Goal: Information Seeking & Learning: Compare options

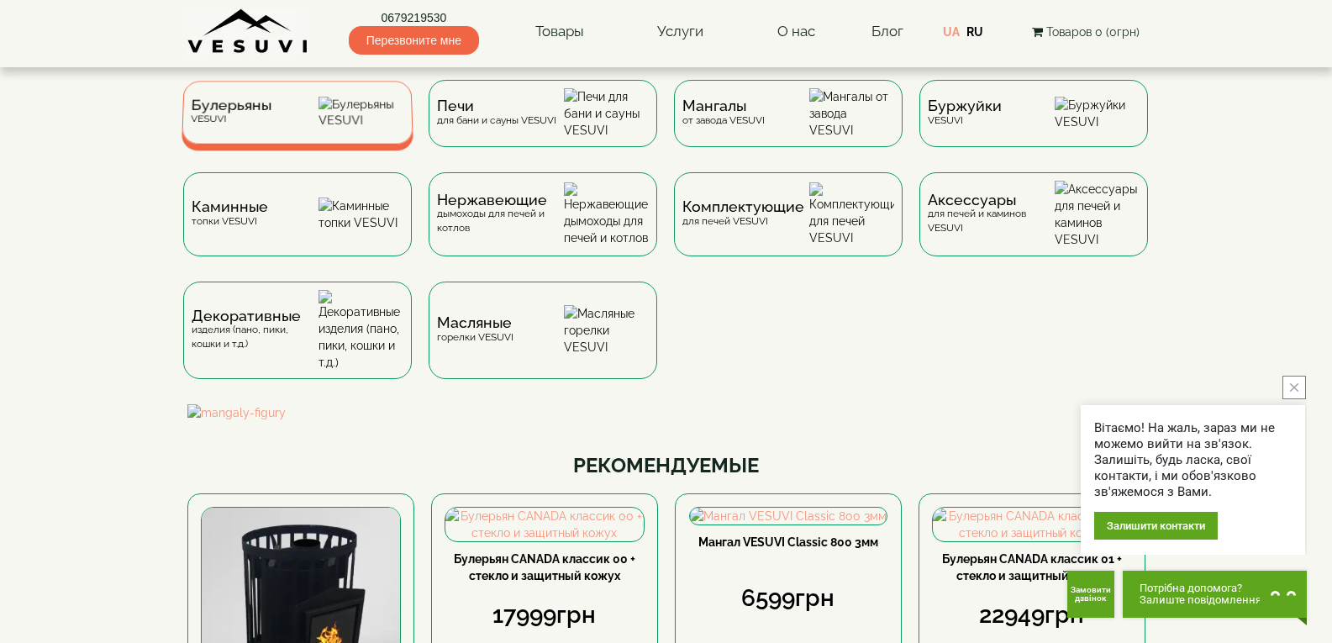
click at [287, 95] on div "Булерьяны VESUVI" at bounding box center [298, 112] width 232 height 63
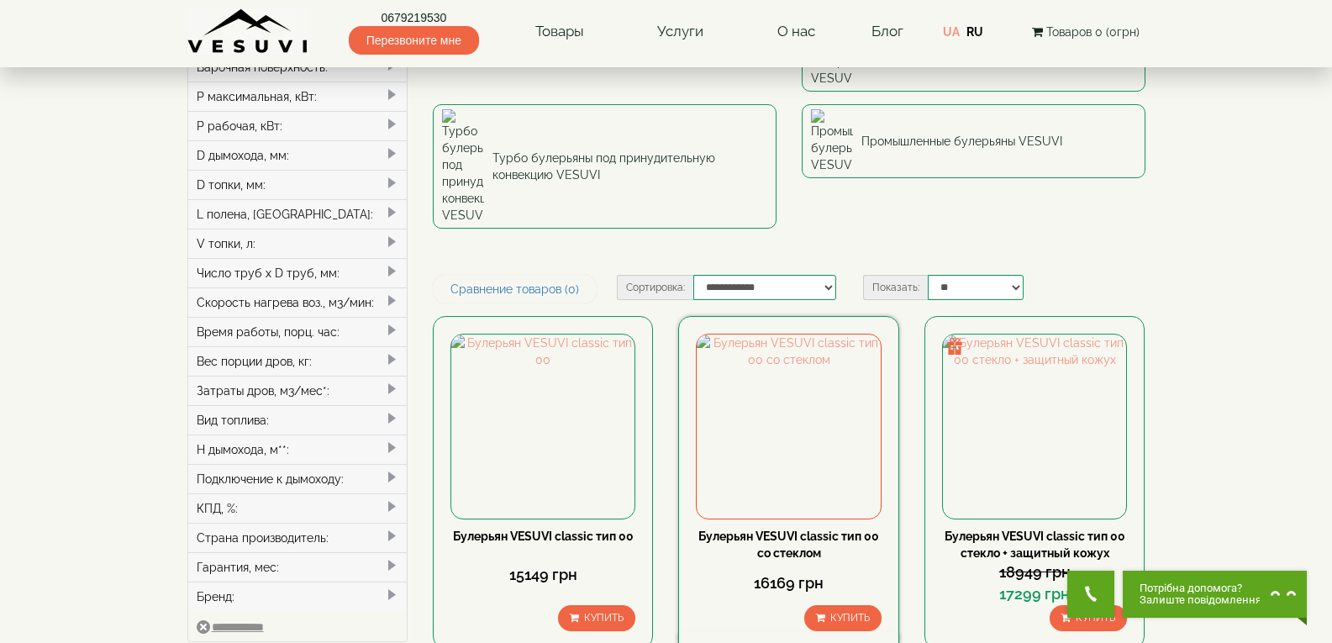
scroll to position [252, 0]
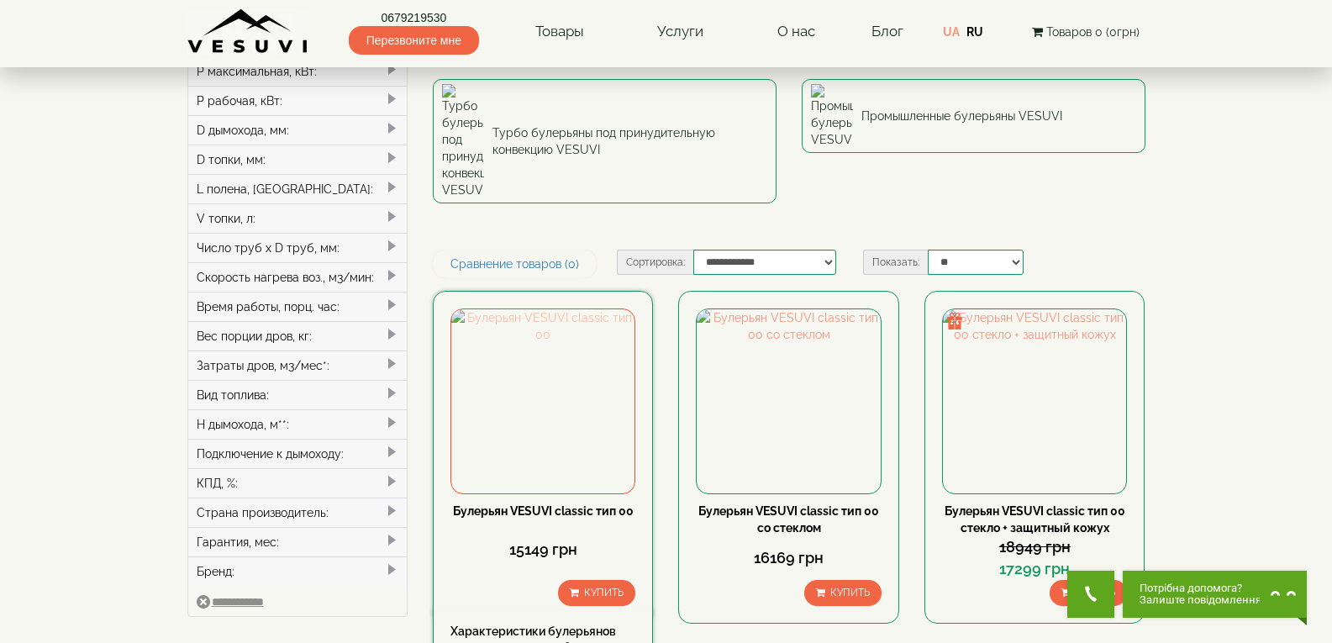
click at [587, 309] on img at bounding box center [542, 400] width 183 height 183
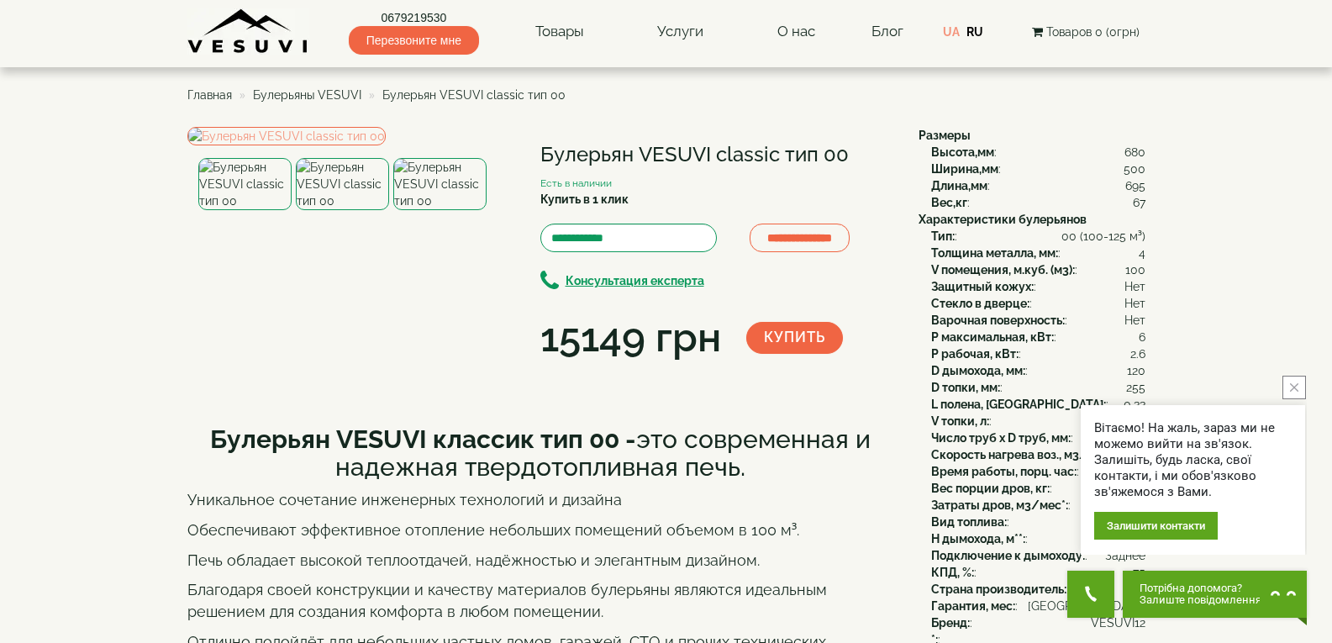
drag, startPoint x: 533, startPoint y: 153, endPoint x: 850, endPoint y: 144, distance: 316.9
click at [850, 144] on div "**********" at bounding box center [546, 246] width 718 height 239
copy div "Булерьян VESUVI classic тип 00"
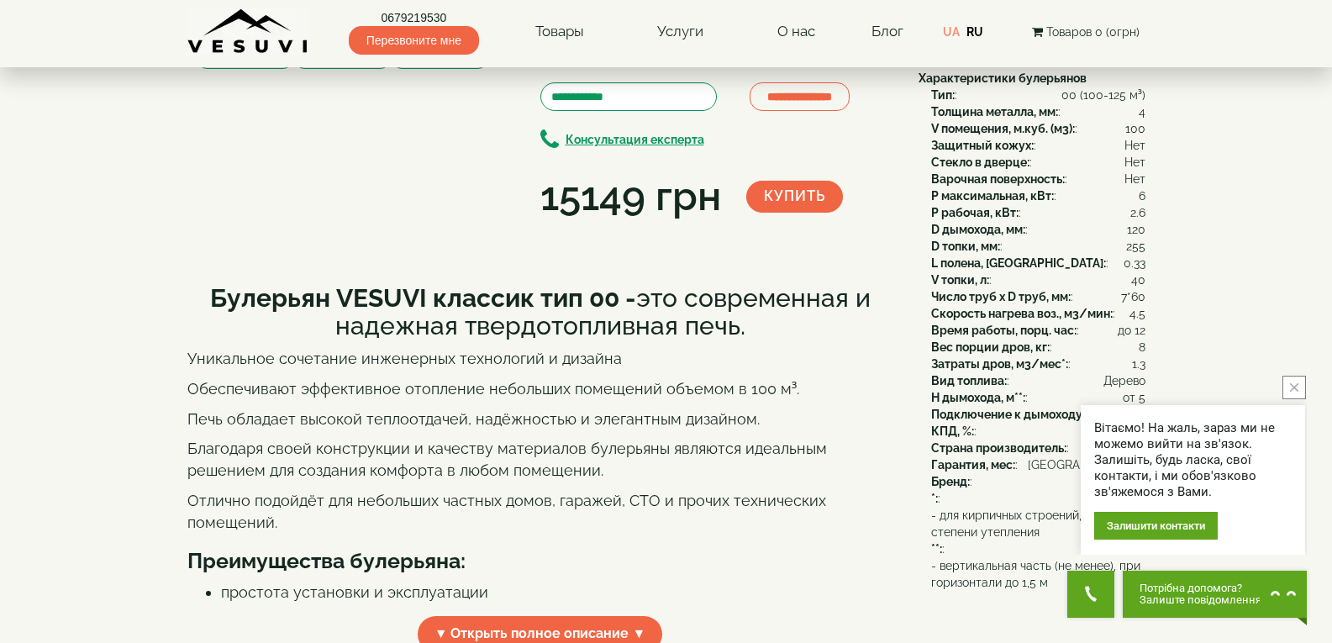
scroll to position [336, 0]
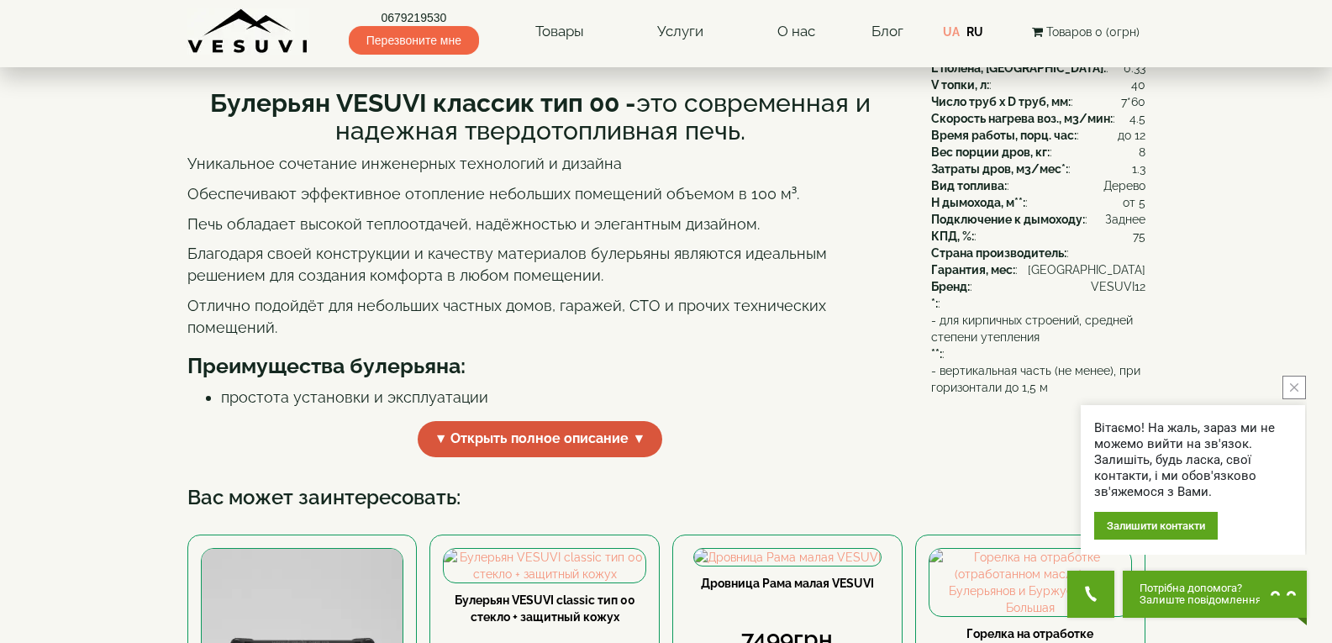
click at [615, 457] on span "▼ Открыть полное описание ▼" at bounding box center [540, 439] width 245 height 36
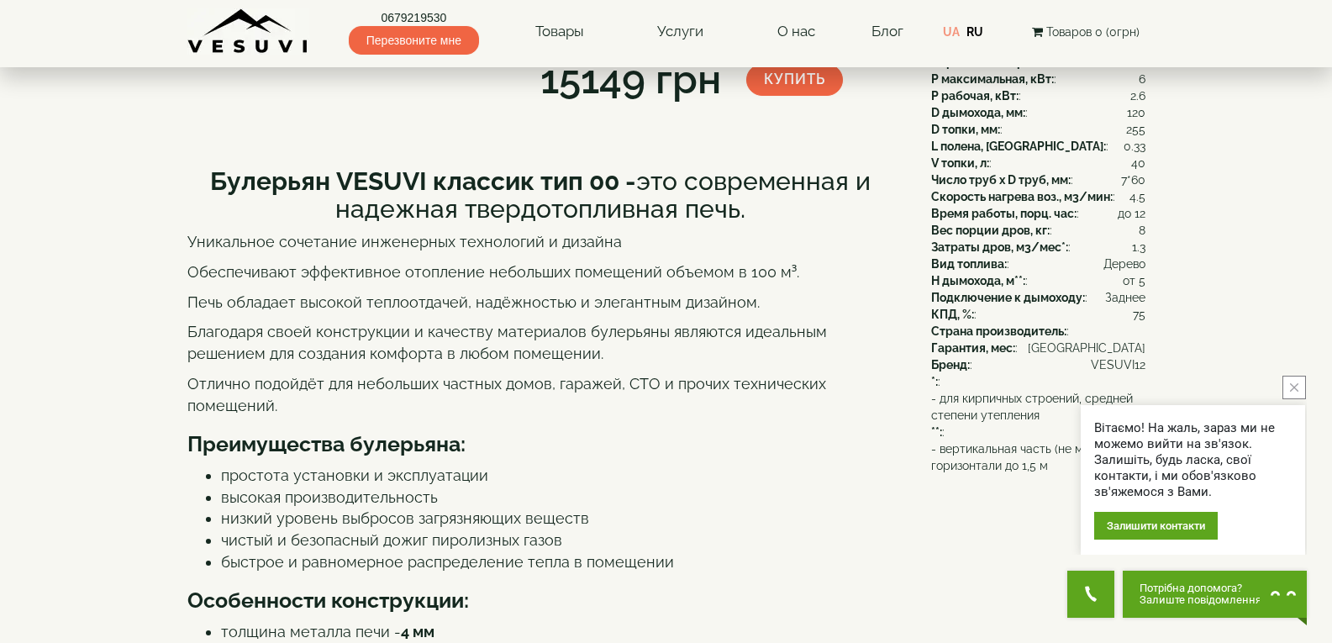
scroll to position [252, 0]
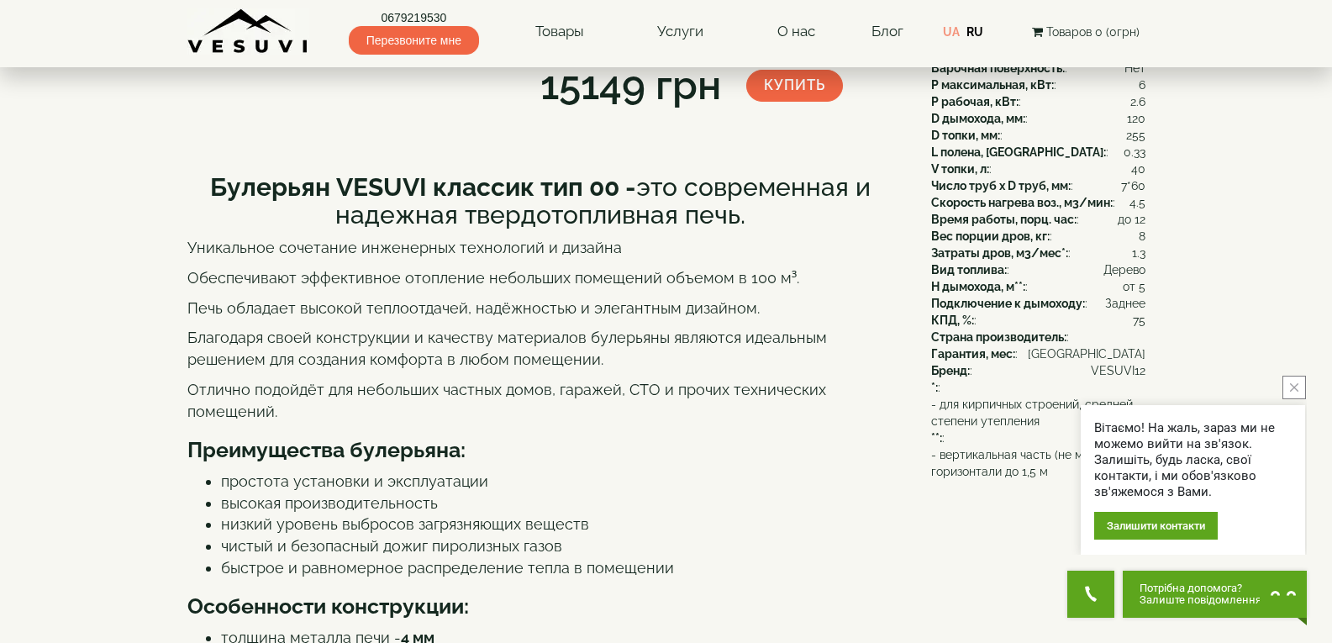
click at [1287, 388] on button "close button" at bounding box center [1294, 388] width 24 height 24
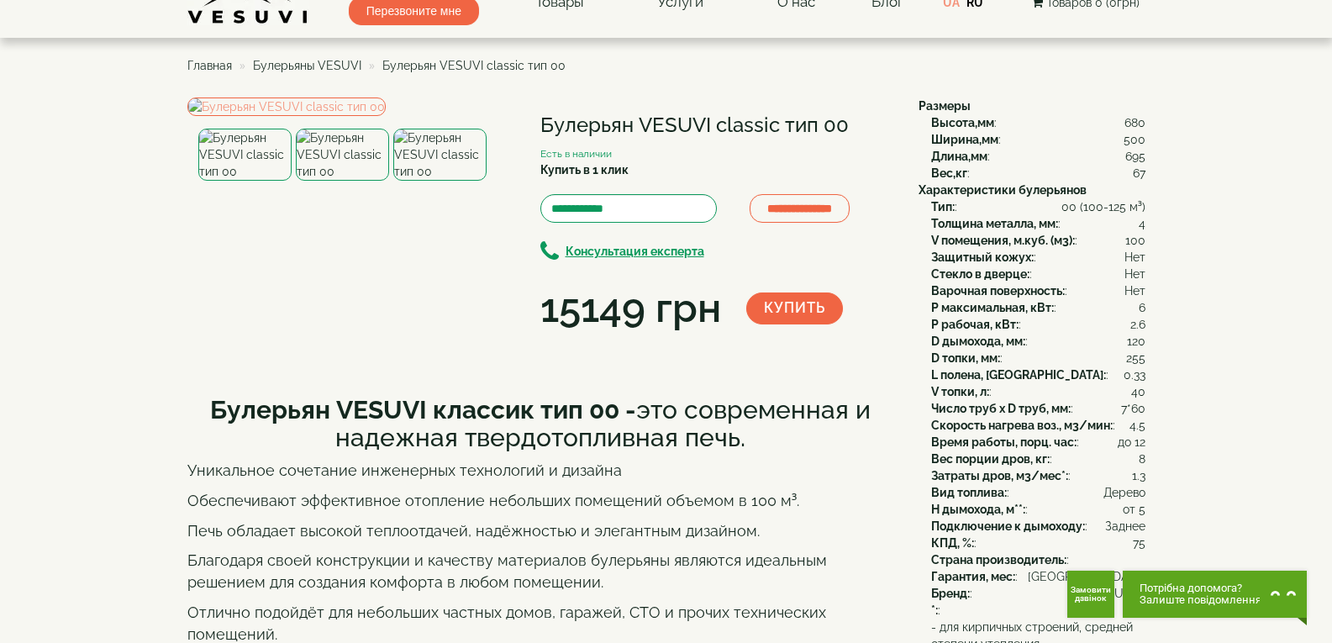
scroll to position [0, 0]
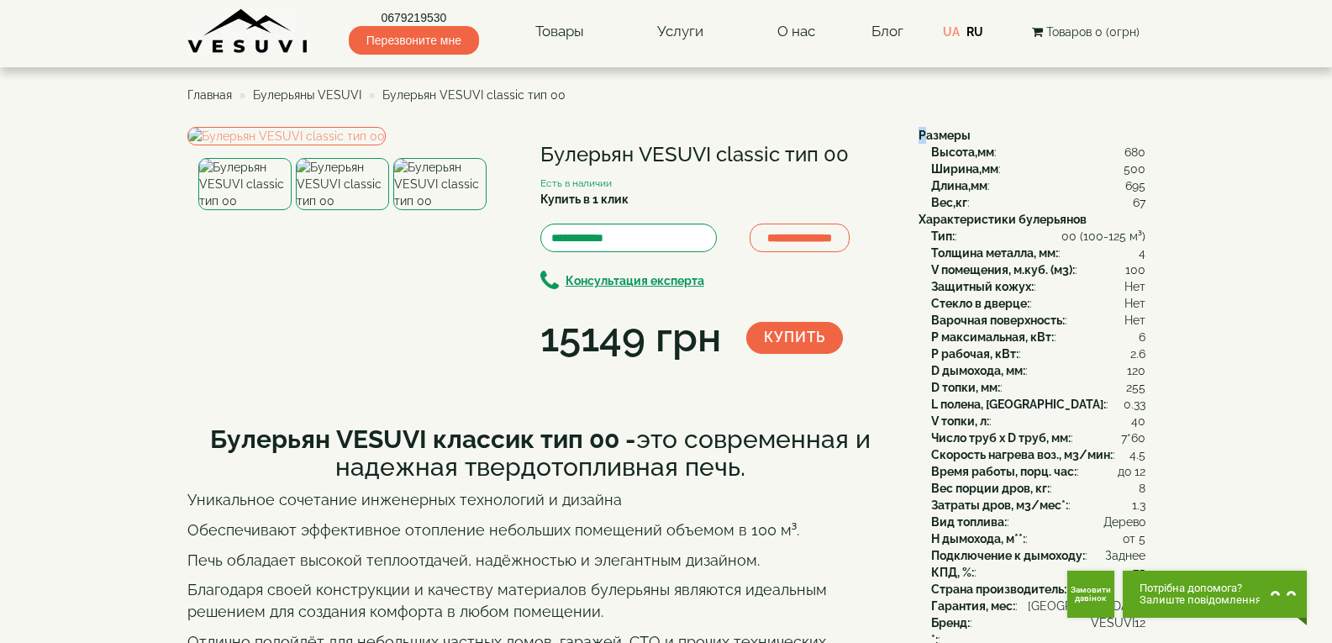
click at [922, 132] on div "Размеры Высота,мм : 680 Ширина,мм : 500 Длина,мм : 695 Вес,кг : 67 Характеристи…" at bounding box center [1025, 429] width 239 height 605
click at [955, 36] on link "UA" at bounding box center [951, 31] width 17 height 13
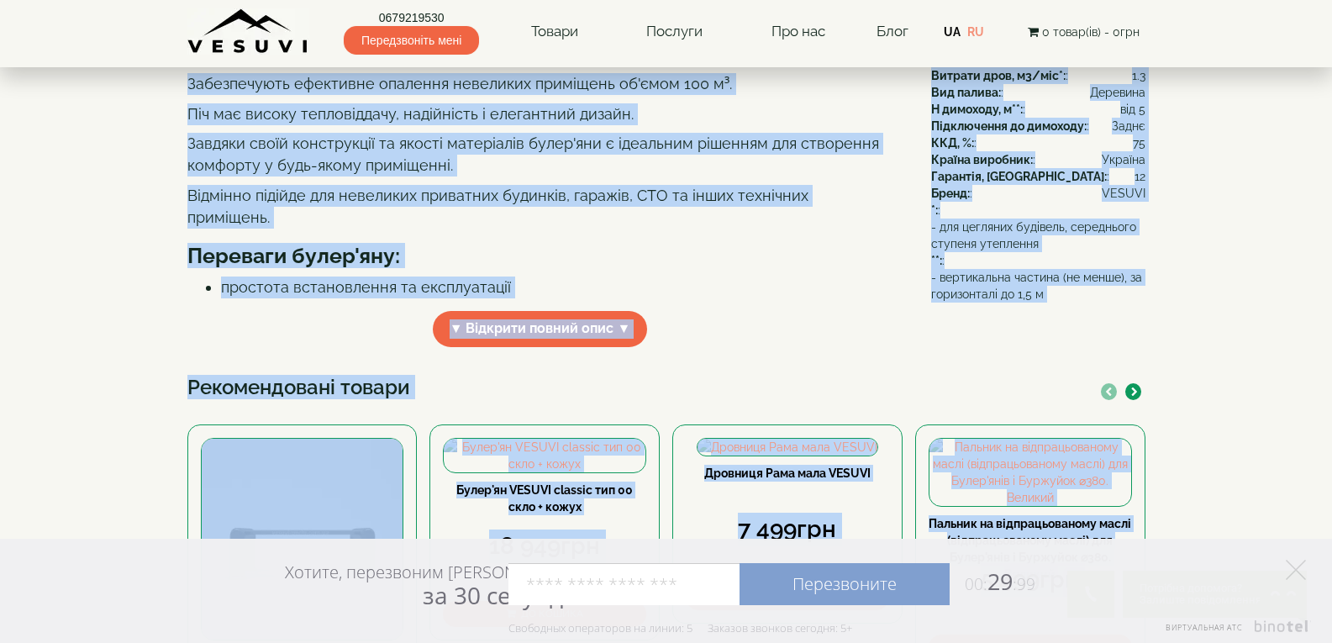
scroll to position [516, 0]
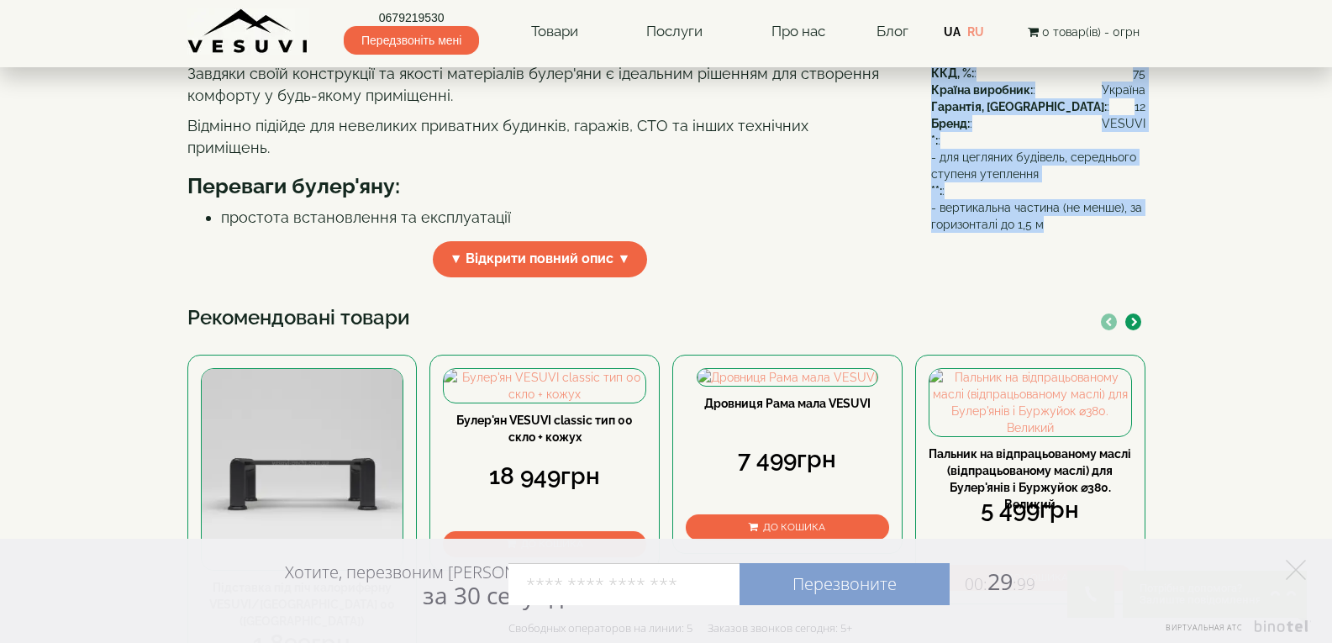
drag, startPoint x: 913, startPoint y: 126, endPoint x: 1107, endPoint y: 223, distance: 216.1
click at [1107, 223] on div "**********" at bounding box center [666, 385] width 983 height 1643
copy div "Розміри Висота,мм : 680 Ширина,мм : 500 Довжина,мм : 695 Вага,кг : 67 Характери…"
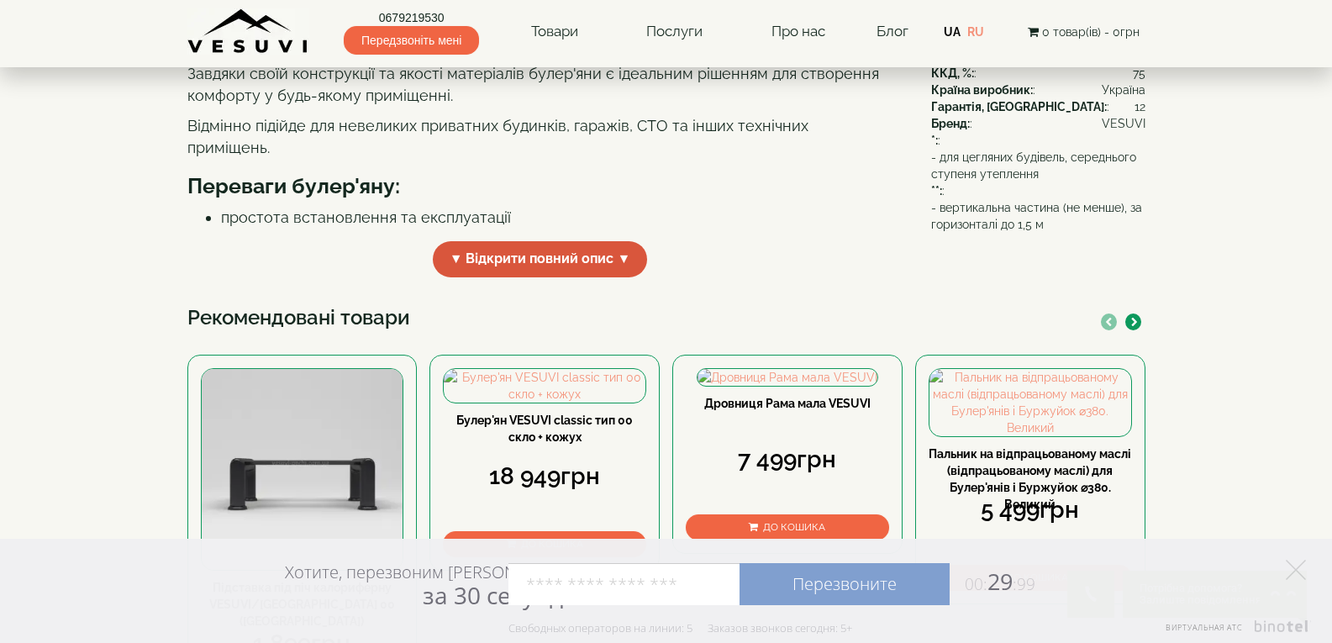
click at [604, 277] on span "▼ Відкрити повний опис ▼" at bounding box center [540, 259] width 215 height 36
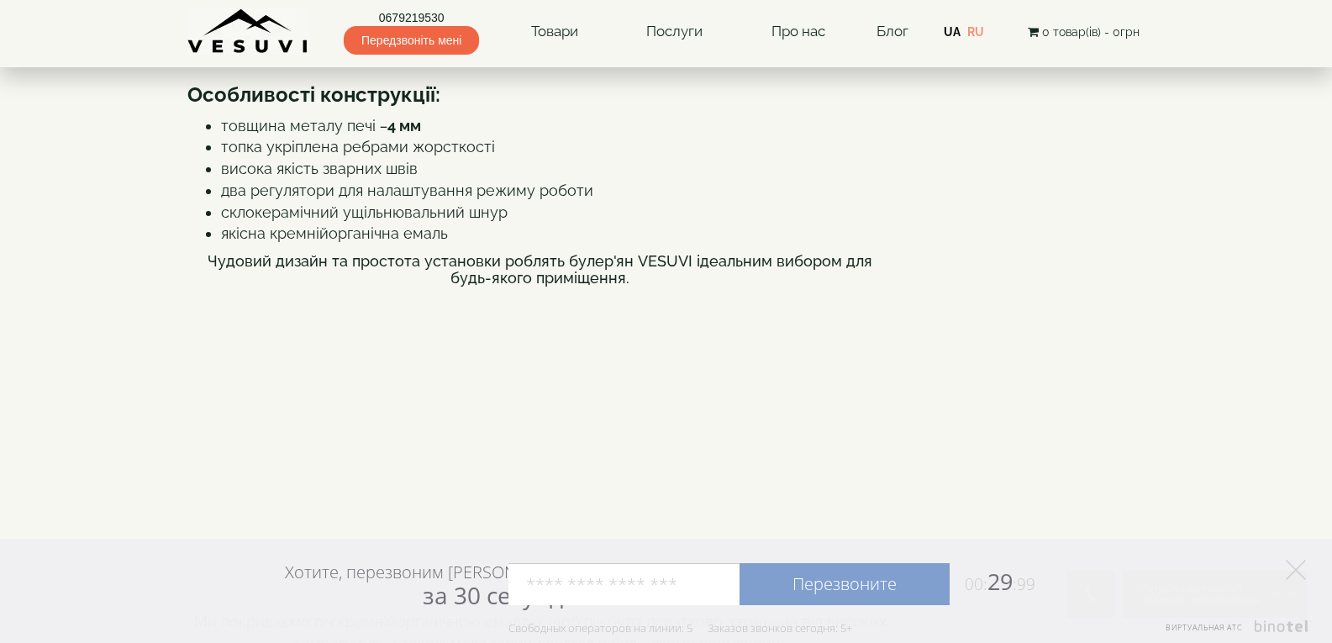
scroll to position [651, 0]
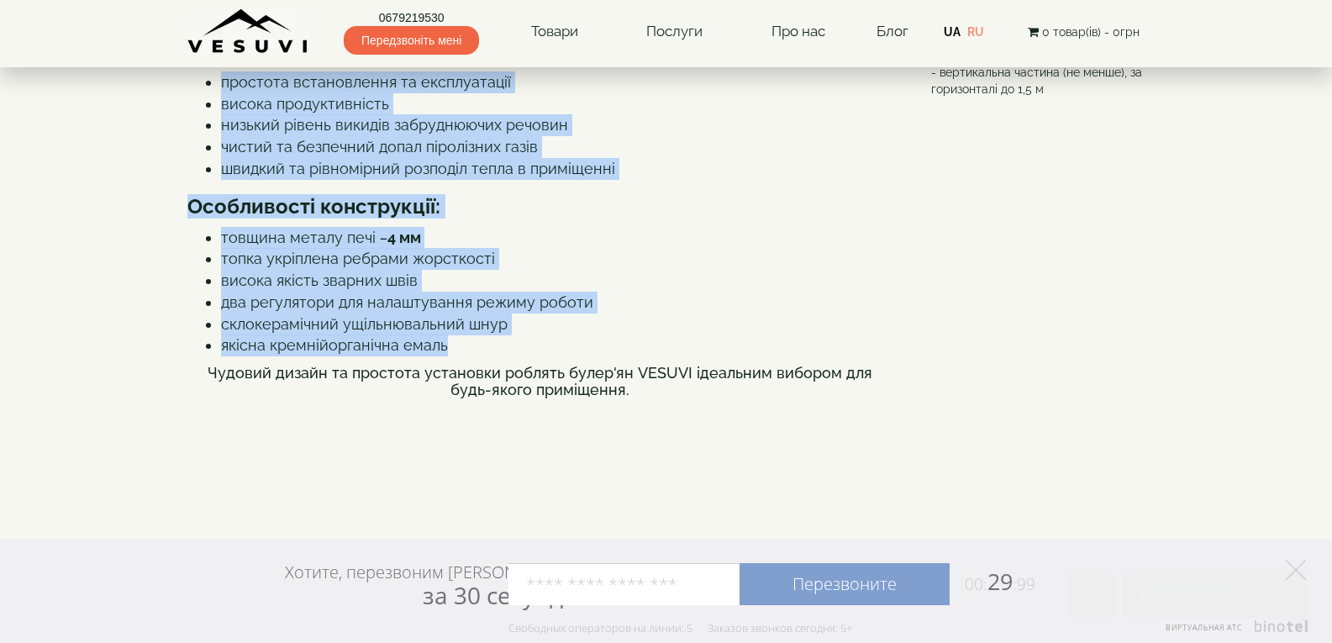
drag, startPoint x: 202, startPoint y: 261, endPoint x: 614, endPoint y: 506, distance: 479.6
click at [614, 506] on div "Булер'ян VESUVI класик тип 00 - це сучасна та надійна твердопаливна піч. Унікал…" at bounding box center [540, 525] width 706 height 1537
copy div "Булер'ян VESUVI класик тип 00 - це сучасна та надійна твердопаливна піч. Унікал…"
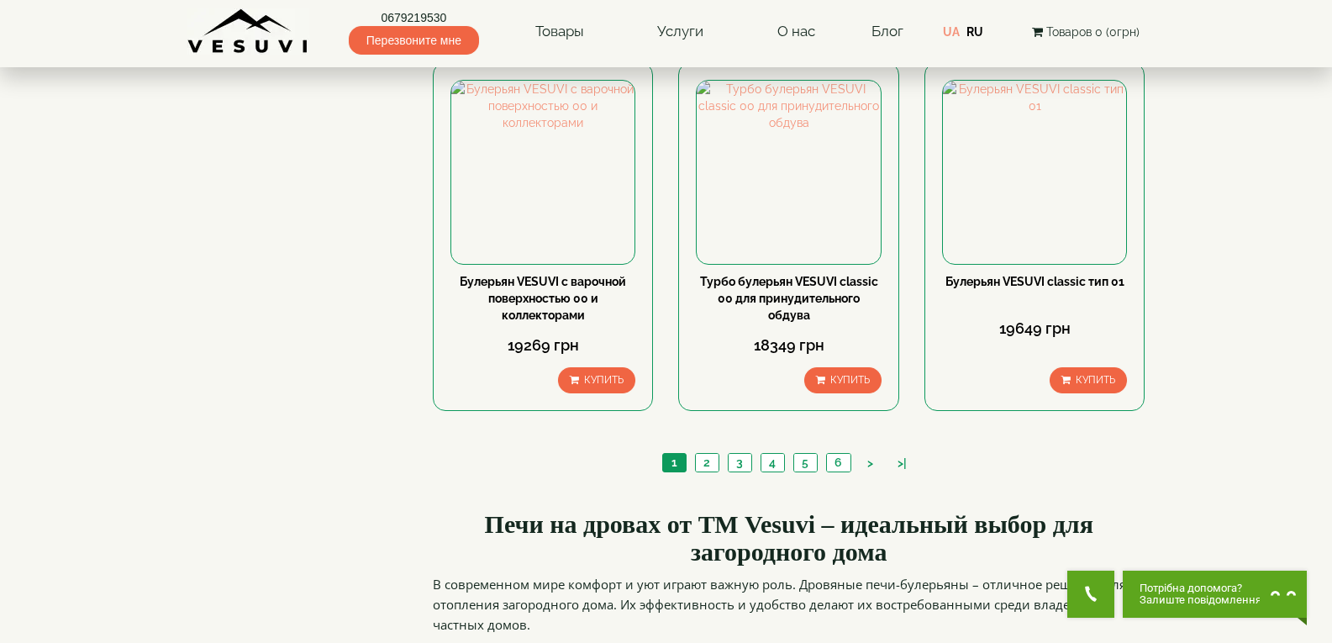
scroll to position [1933, 0]
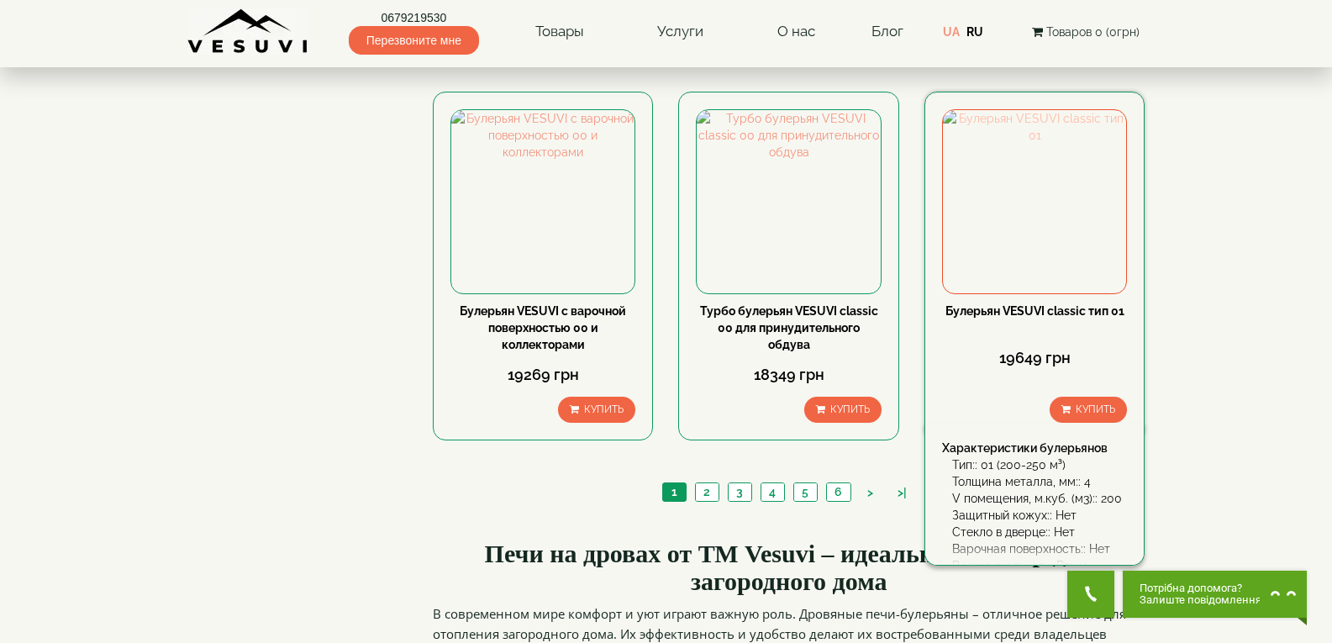
click at [981, 110] on img at bounding box center [1034, 201] width 183 height 183
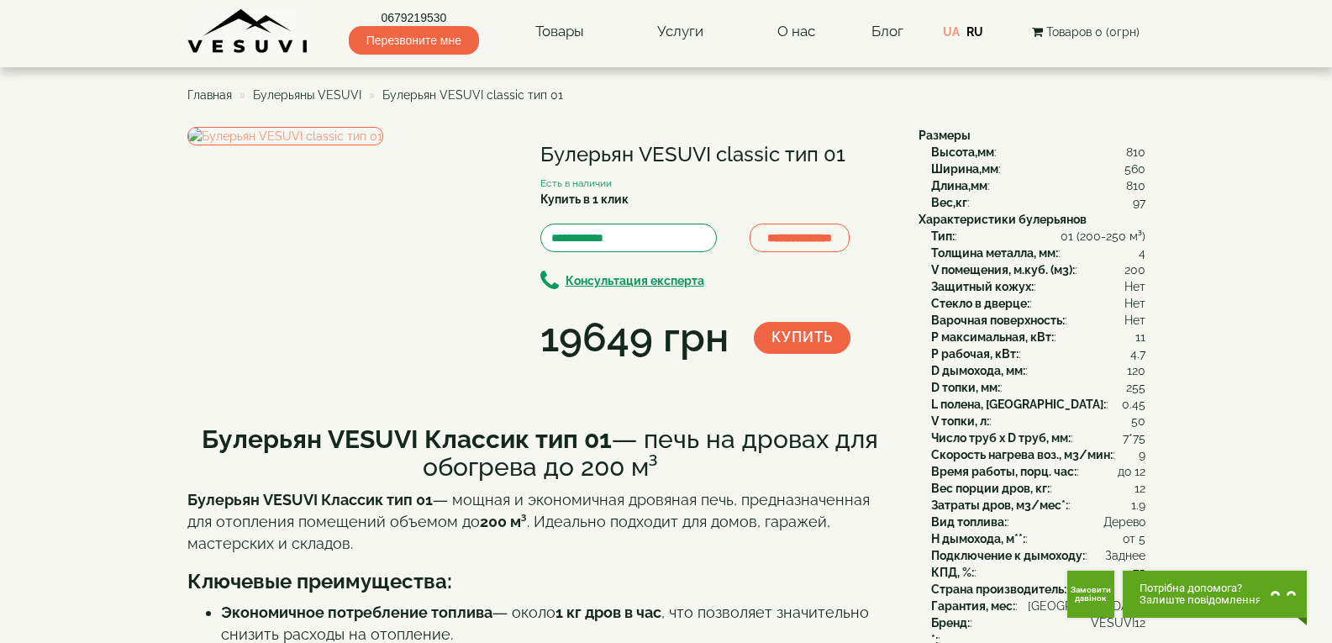
drag, startPoint x: 530, startPoint y: 150, endPoint x: 853, endPoint y: 158, distance: 322.8
click at [853, 158] on div "**********" at bounding box center [546, 246] width 718 height 239
copy div "Булерьян VESUVI classic тип 01"
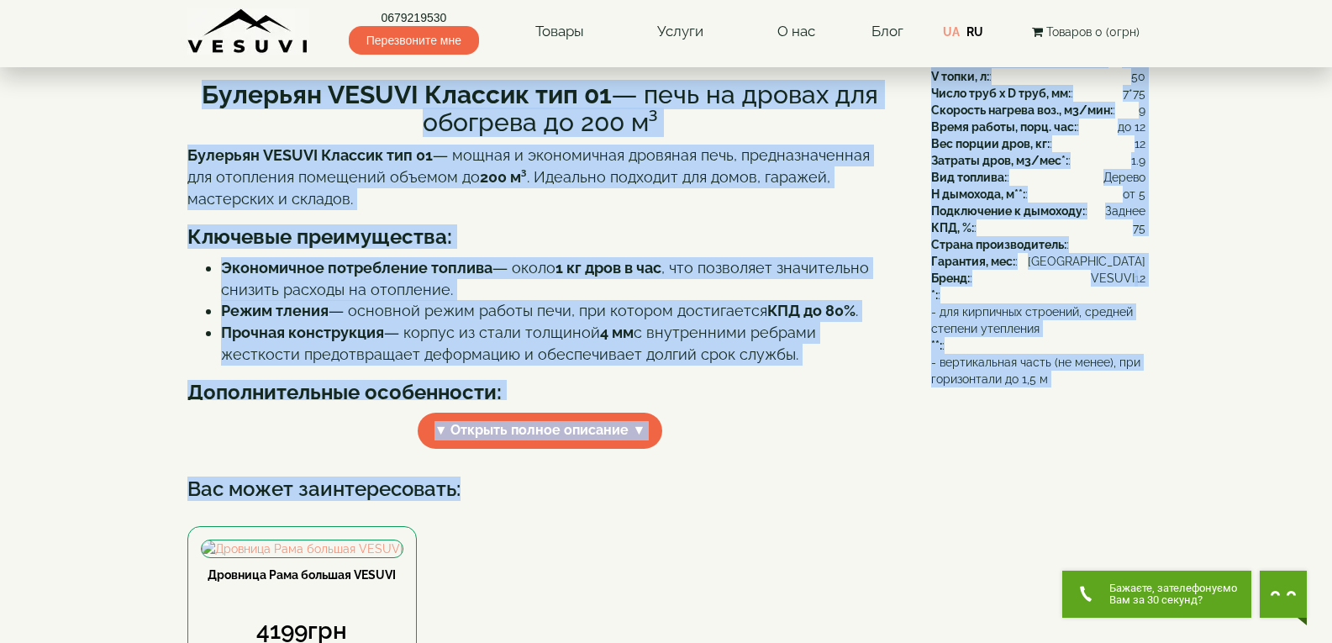
scroll to position [403, 0]
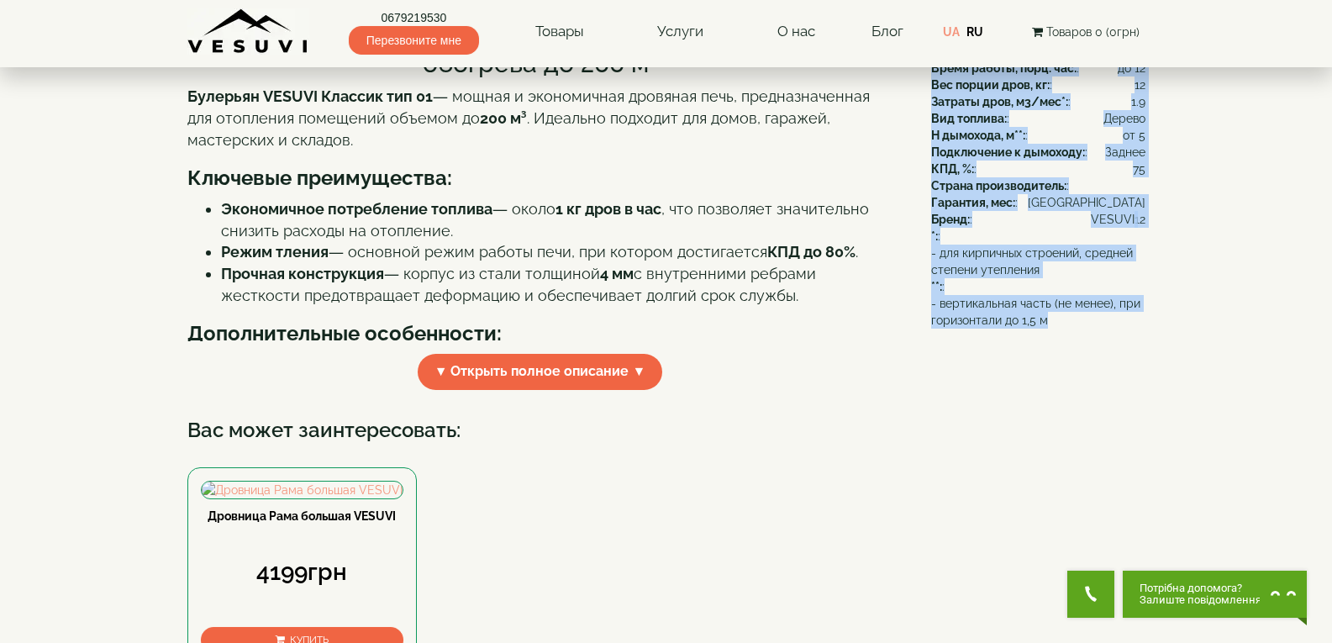
drag, startPoint x: 910, startPoint y: 133, endPoint x: 1078, endPoint y: 379, distance: 298.1
click at [1078, 379] on div "**********" at bounding box center [666, 63] width 958 height 679
copy div "Размеры Высота,мм : 810 Ширина,мм : 560 Длина,мм : 810 Вес,кг : 97 Характеристи…"
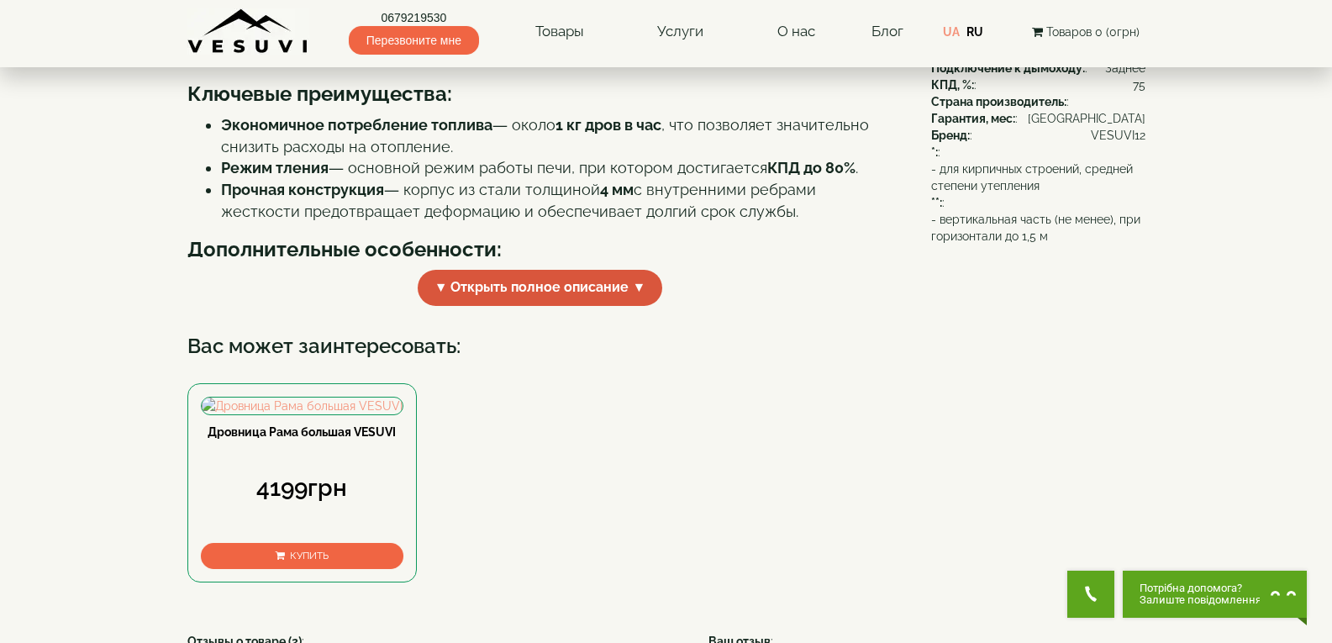
click at [599, 306] on span "▼ Открыть полное описание ▼" at bounding box center [540, 288] width 245 height 36
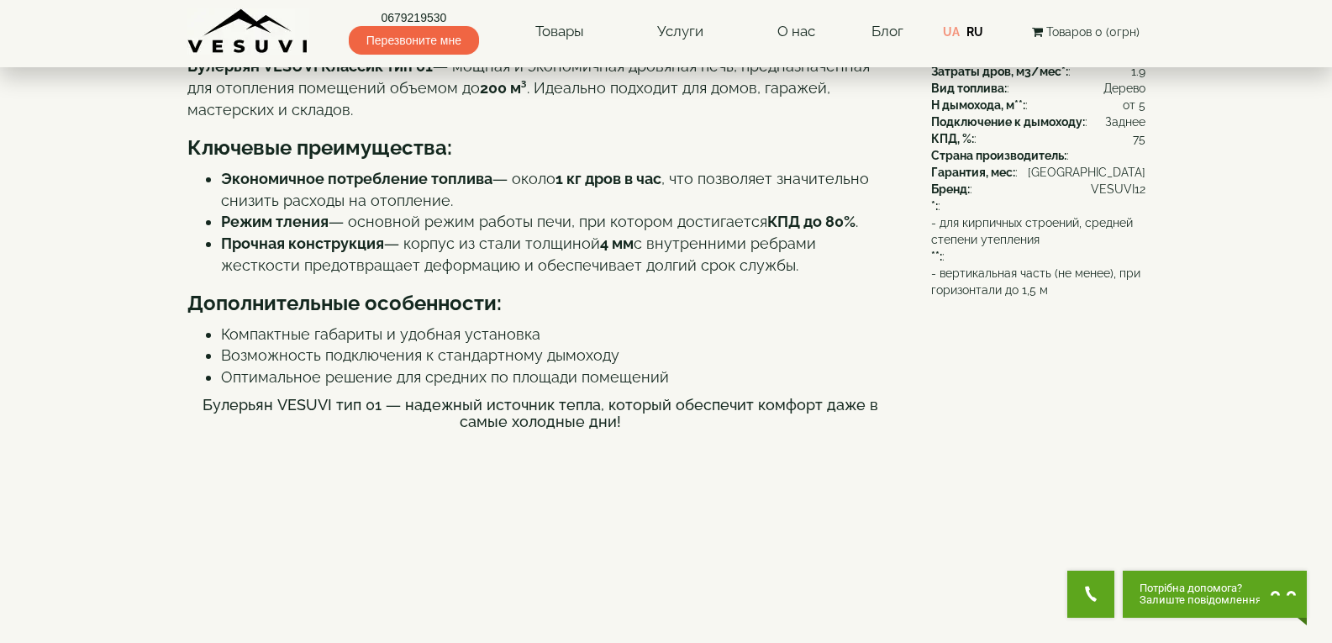
scroll to position [403, 0]
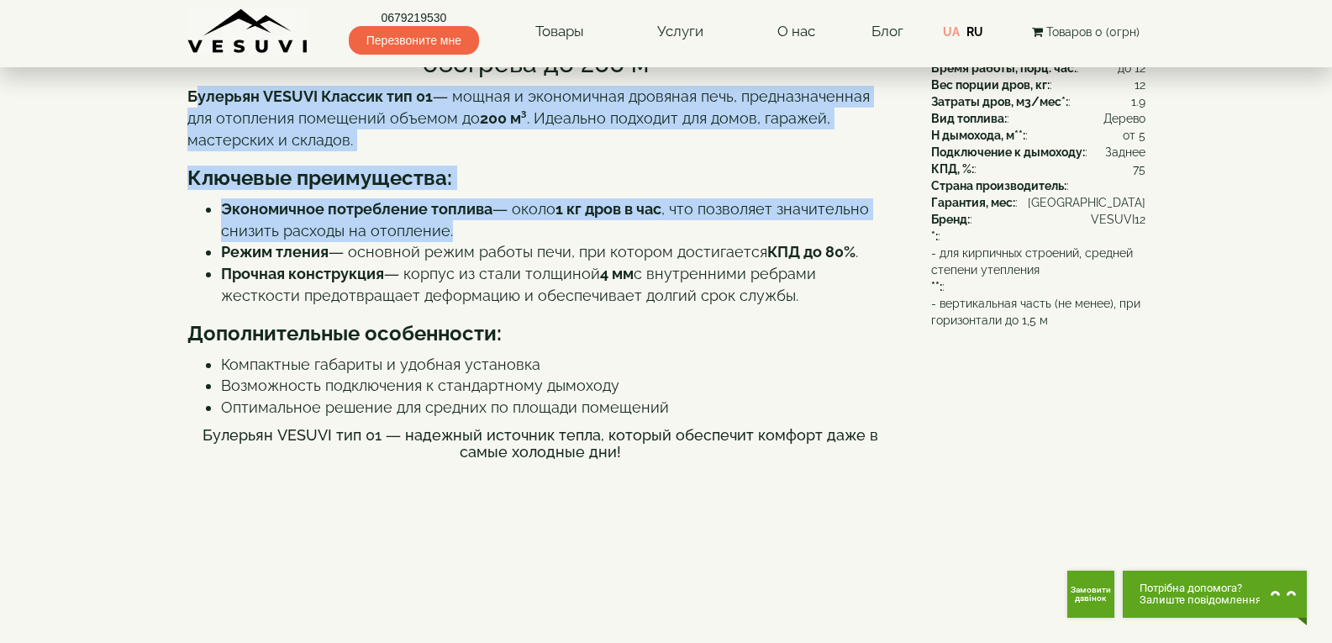
drag, startPoint x: 196, startPoint y: 172, endPoint x: 410, endPoint y: 195, distance: 215.5
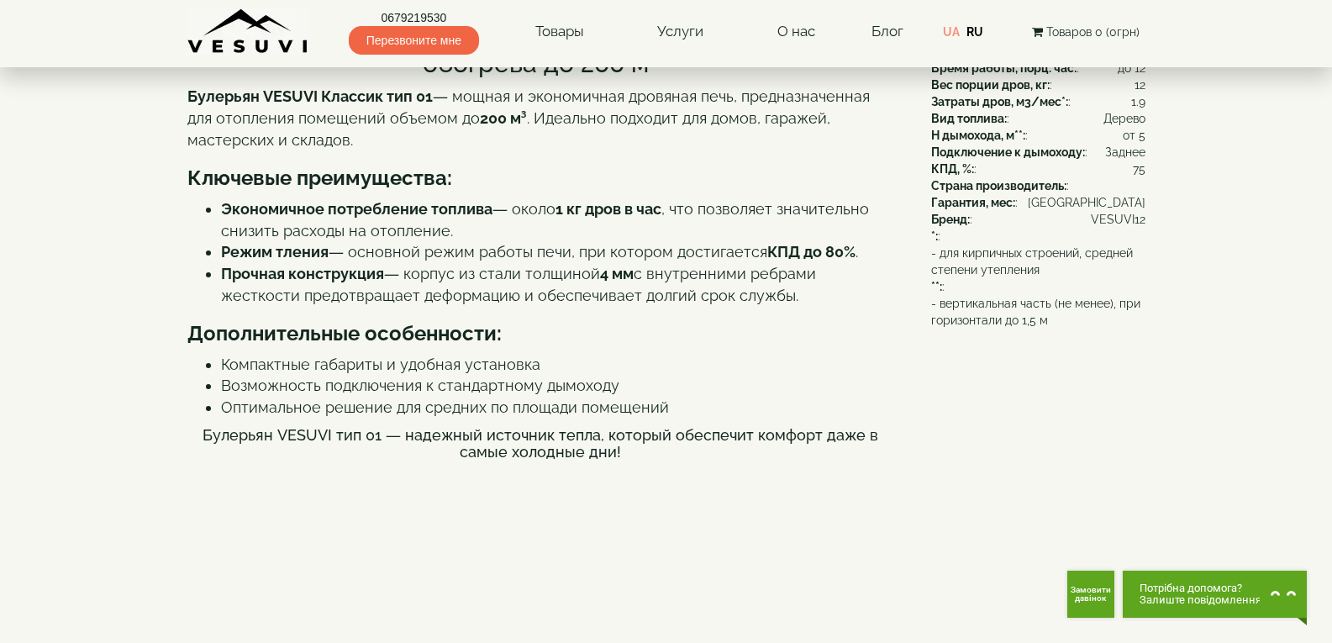
drag, startPoint x: 286, startPoint y: 137, endPoint x: 274, endPoint y: 134, distance: 12.2
click at [284, 77] on h2 "Булерьян VESUVI Классик тип 01 — печь на дровах для обогрева до 200 м³" at bounding box center [540, 49] width 706 height 55
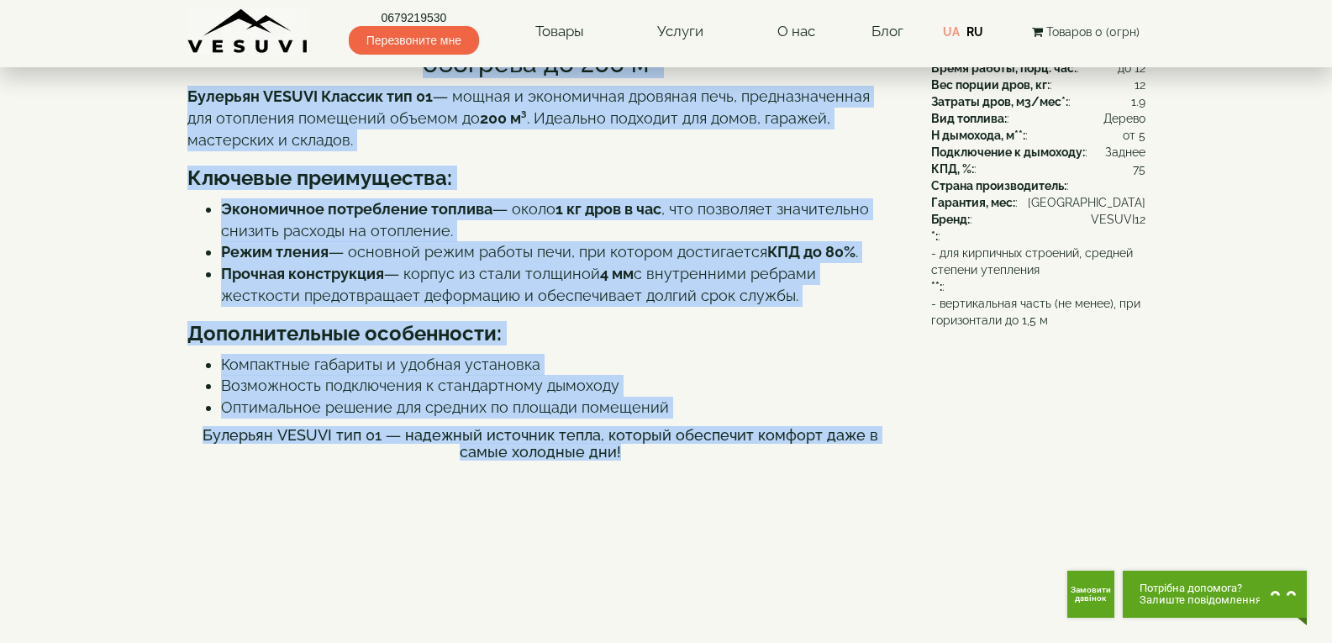
drag, startPoint x: 203, startPoint y: 114, endPoint x: 968, endPoint y: 539, distance: 875.0
click at [968, 539] on div "**********" at bounding box center [666, 571] width 958 height 1694
copy div "Булерьян VESUVI Классик тип 01 — печь на дровах для обогрева до 200 м³ Булерьян…"
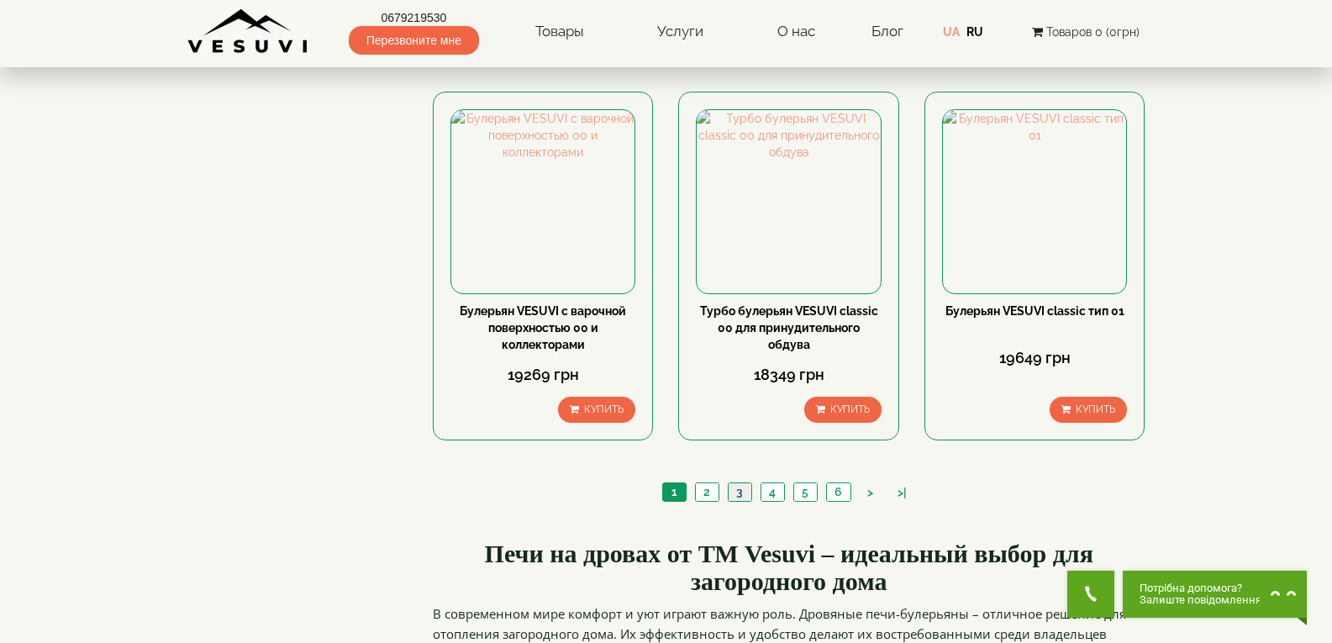
click at [734, 483] on link "3" at bounding box center [740, 492] width 24 height 18
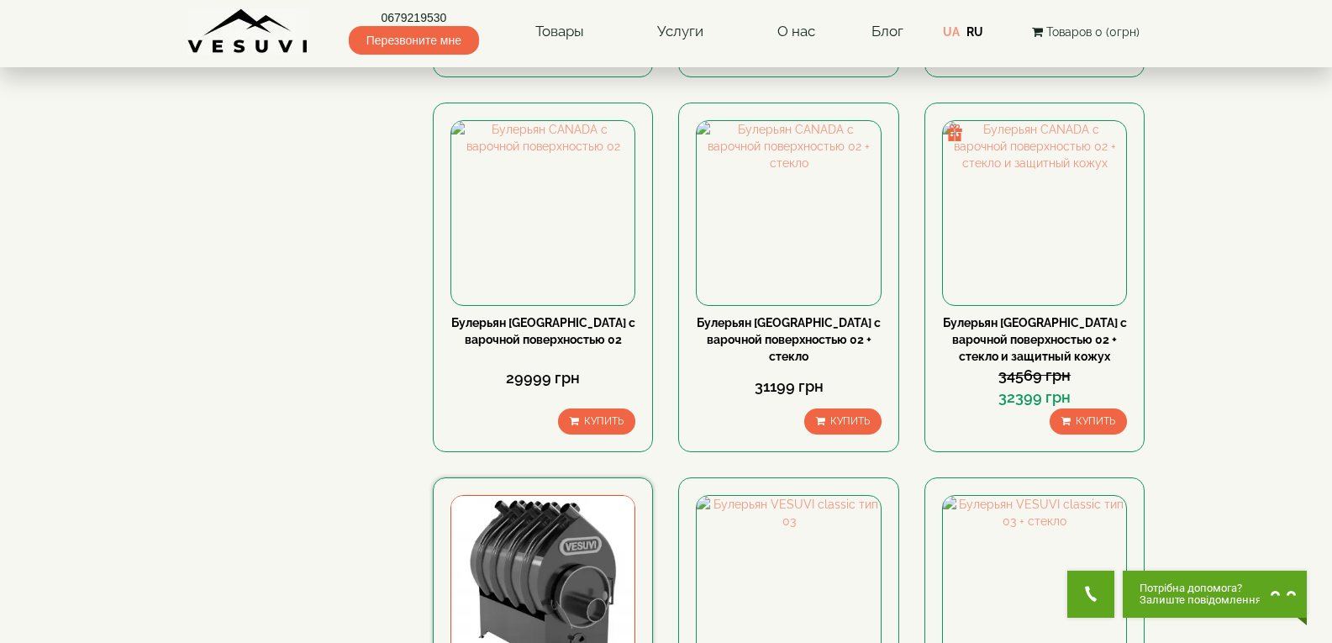
scroll to position [1513, 0]
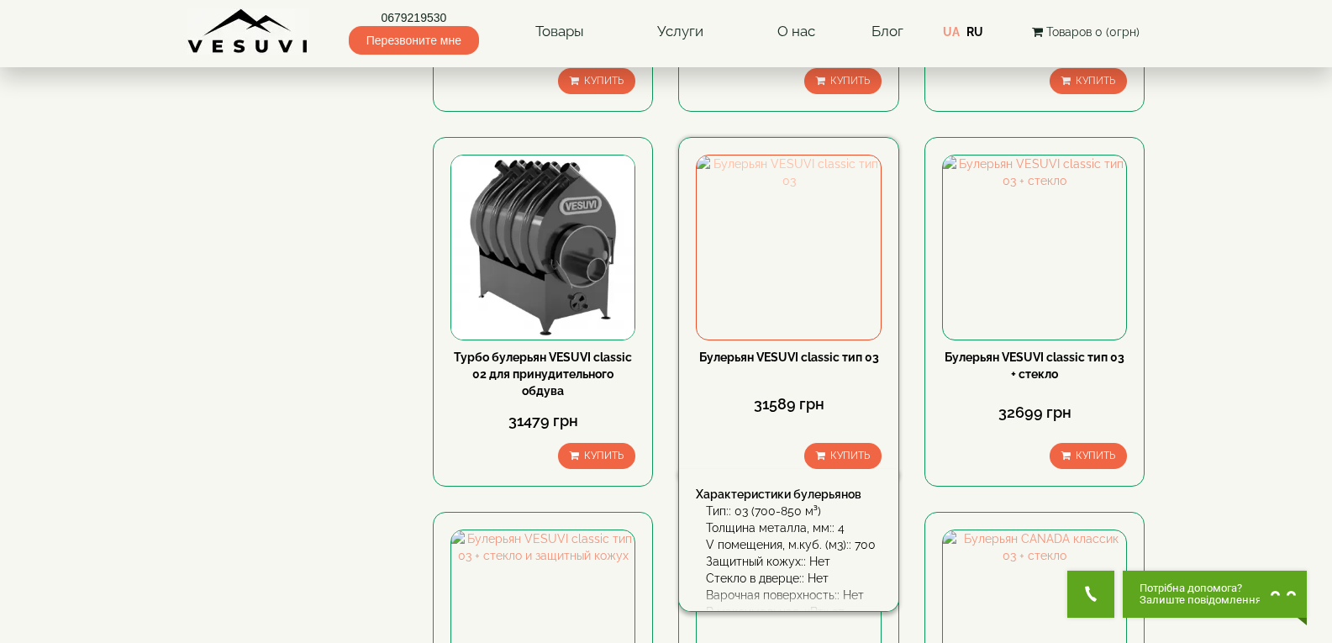
drag, startPoint x: 724, startPoint y: 155, endPoint x: 694, endPoint y: 166, distance: 31.9
click at [724, 155] on img at bounding box center [788, 246] width 183 height 183
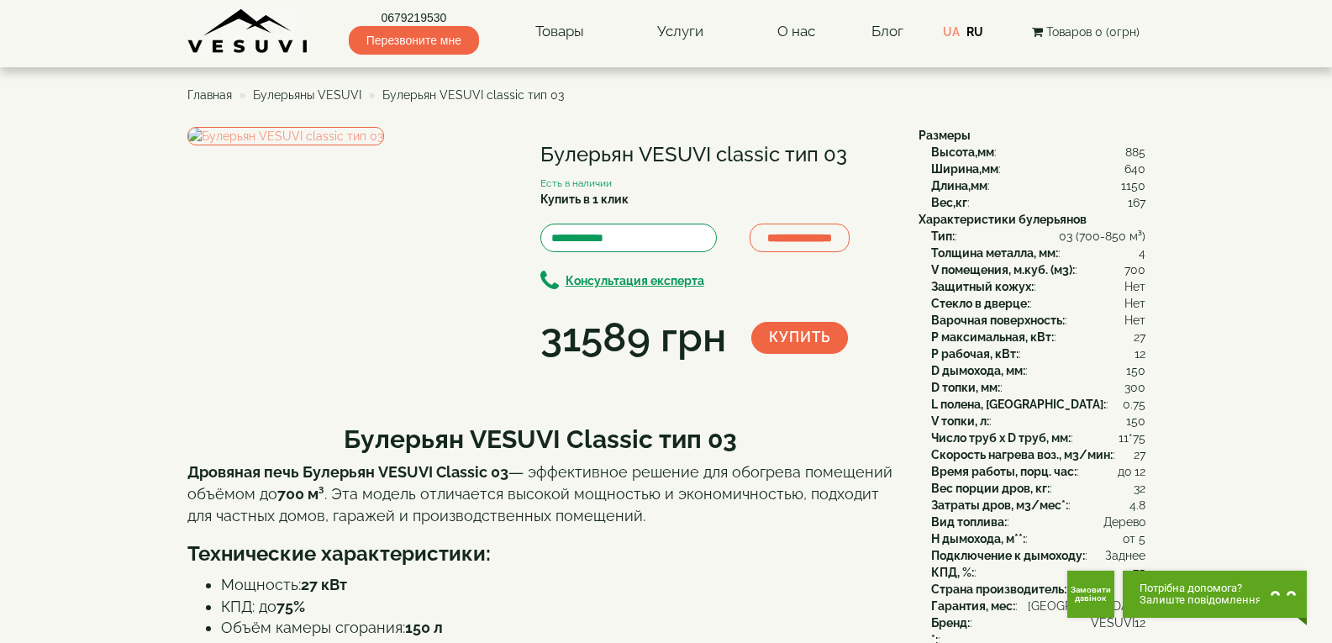
drag, startPoint x: 545, startPoint y: 156, endPoint x: 865, endPoint y: 159, distance: 320.2
click at [865, 159] on h1 "Булерьян VESUVI classic тип 03" at bounding box center [716, 155] width 353 height 22
copy h1 "Булерьян VESUVI classic тип 03"
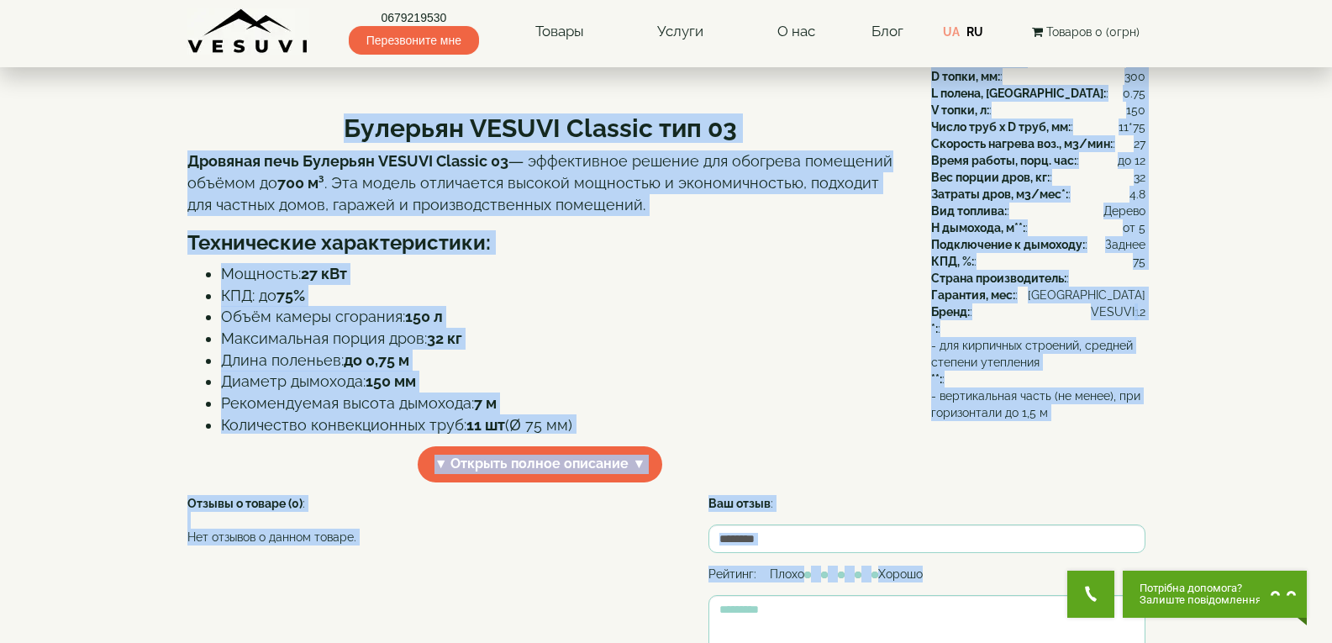
scroll to position [451, 0]
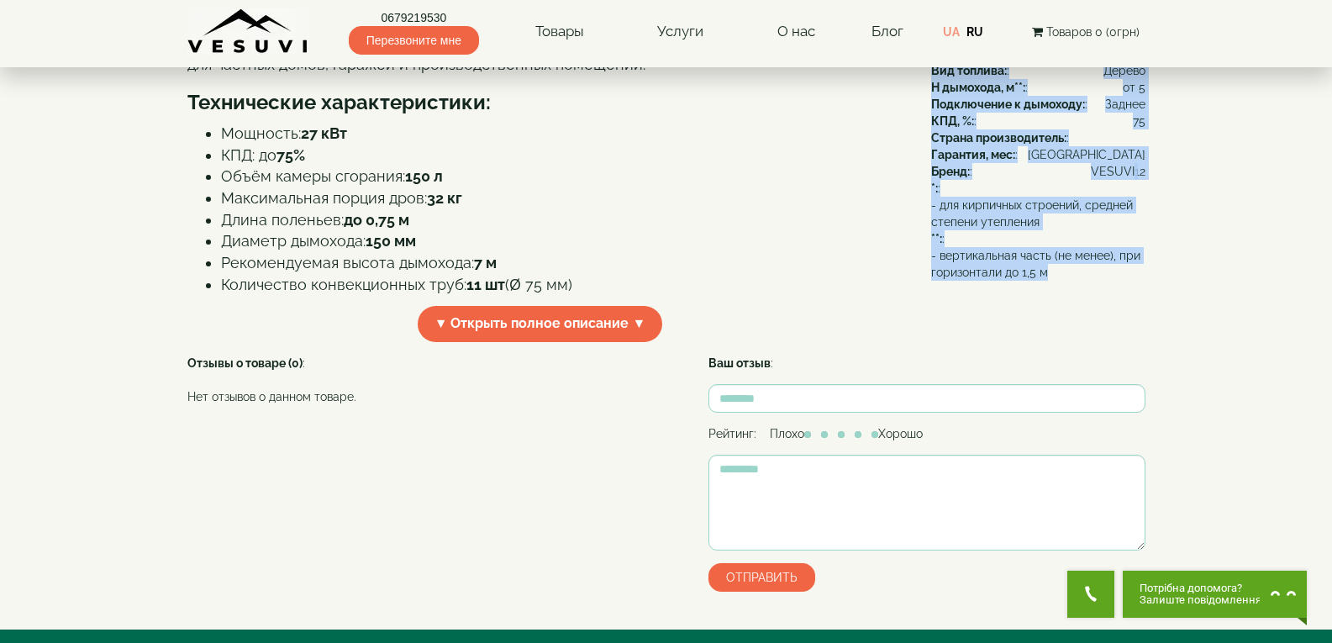
drag, startPoint x: 912, startPoint y: 130, endPoint x: 1097, endPoint y: 271, distance: 232.6
copy div "Размеры Высота,мм : 885 Ширина,мм : 640 Длина,мм : 1150 Вес,кг : 167 Характерис…"
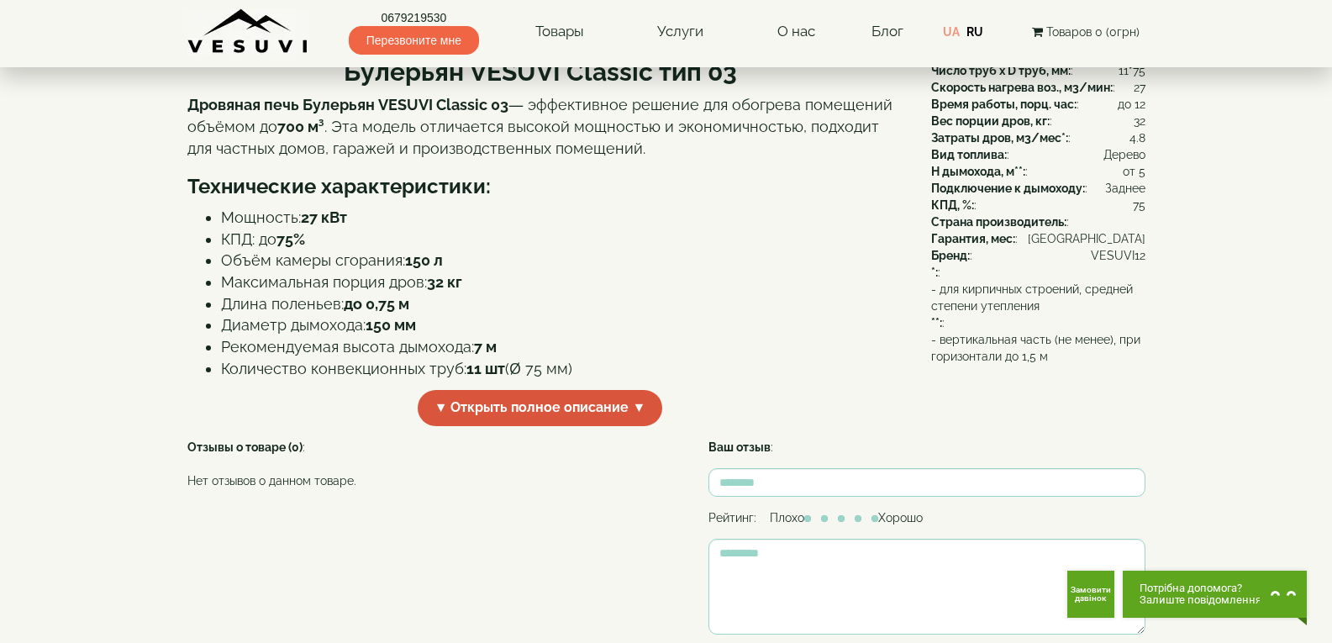
click at [469, 426] on span "▼ Открыть полное описание ▼" at bounding box center [540, 408] width 245 height 36
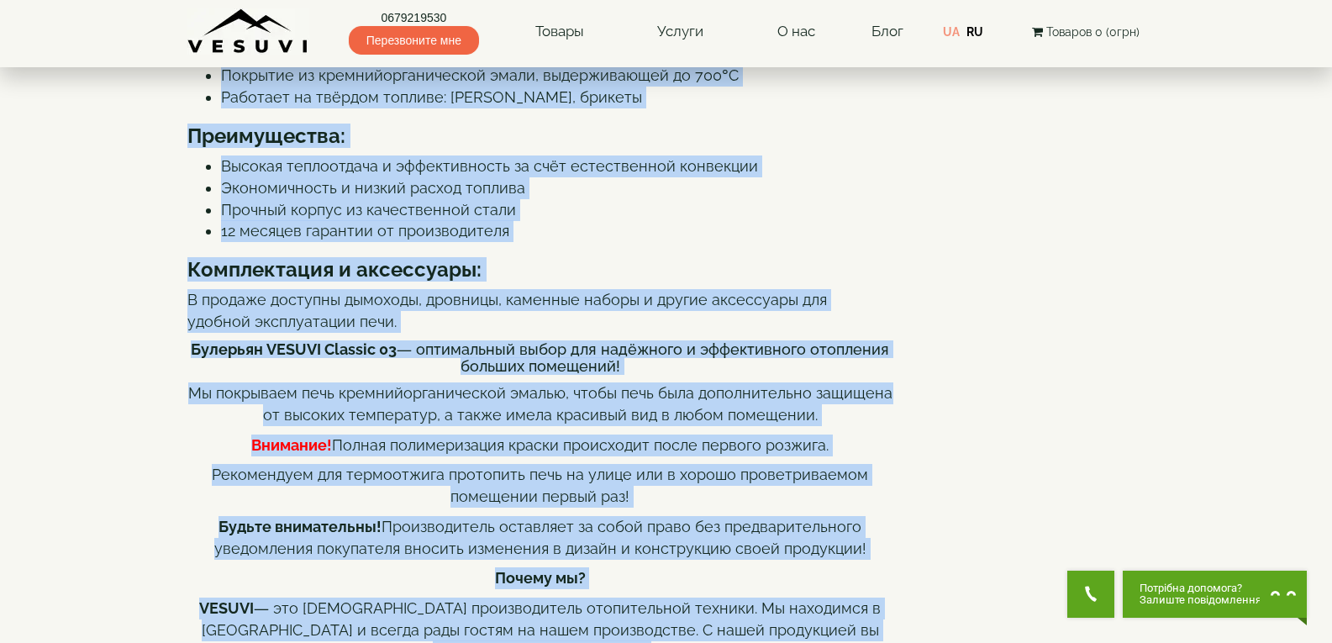
scroll to position [961, 0]
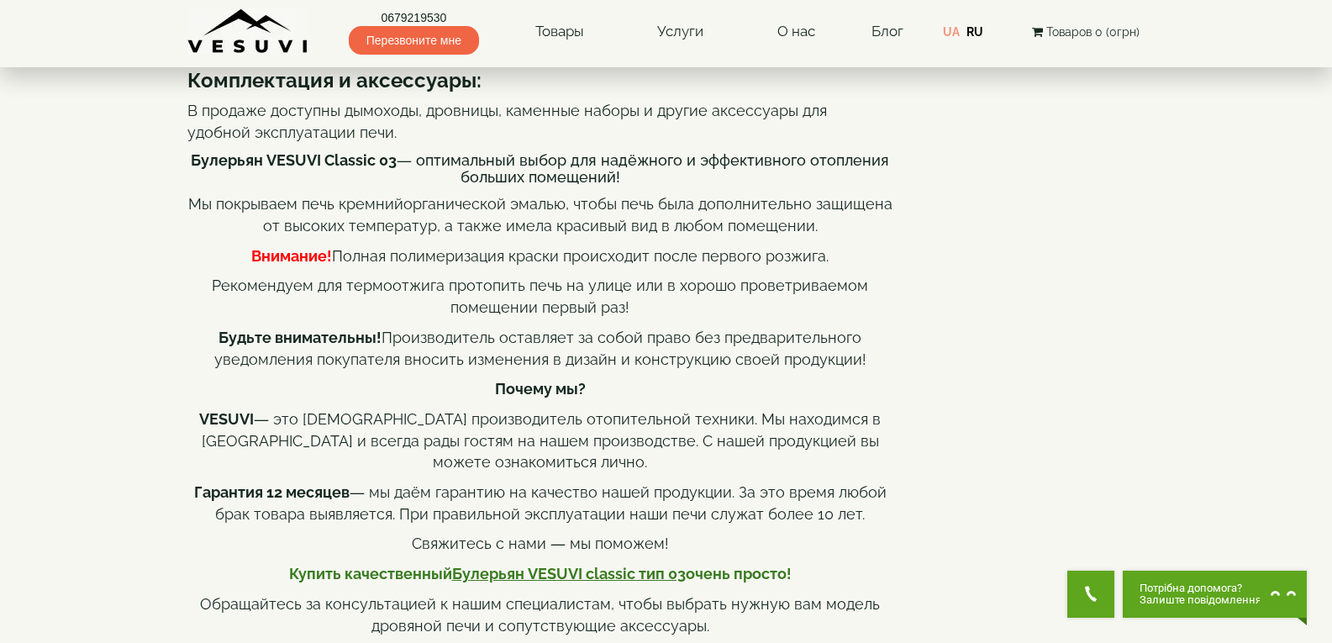
drag, startPoint x: 350, startPoint y: 150, endPoint x: 515, endPoint y: 134, distance: 166.2
click at [515, 134] on div "Булерьян VESUVI Classic тип 03 Дровяная печь Булерьян VESUVI Classic 03 — эффек…" at bounding box center [540, 106] width 706 height 1318
copy div "Булерьян VESUVI Classic тип 03 Дровяная печь Булерьян VESUVI Classic 03 — эффек…"
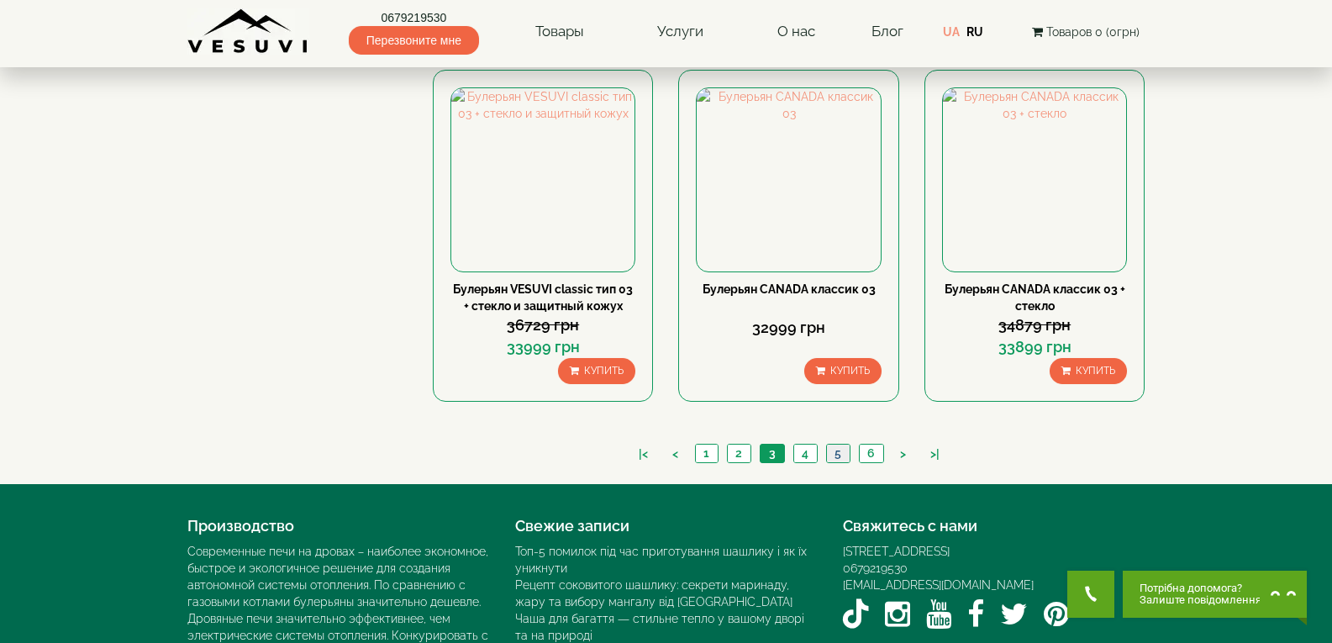
click at [836, 445] on link "5" at bounding box center [838, 454] width 24 height 18
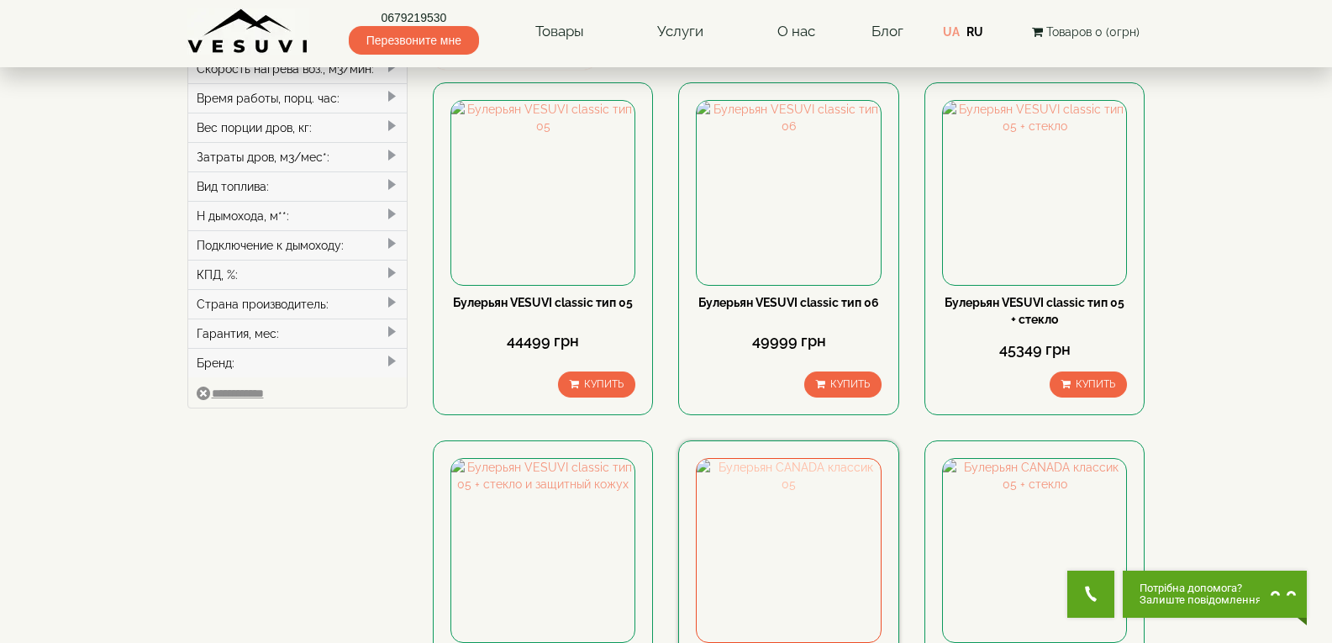
scroll to position [252, 0]
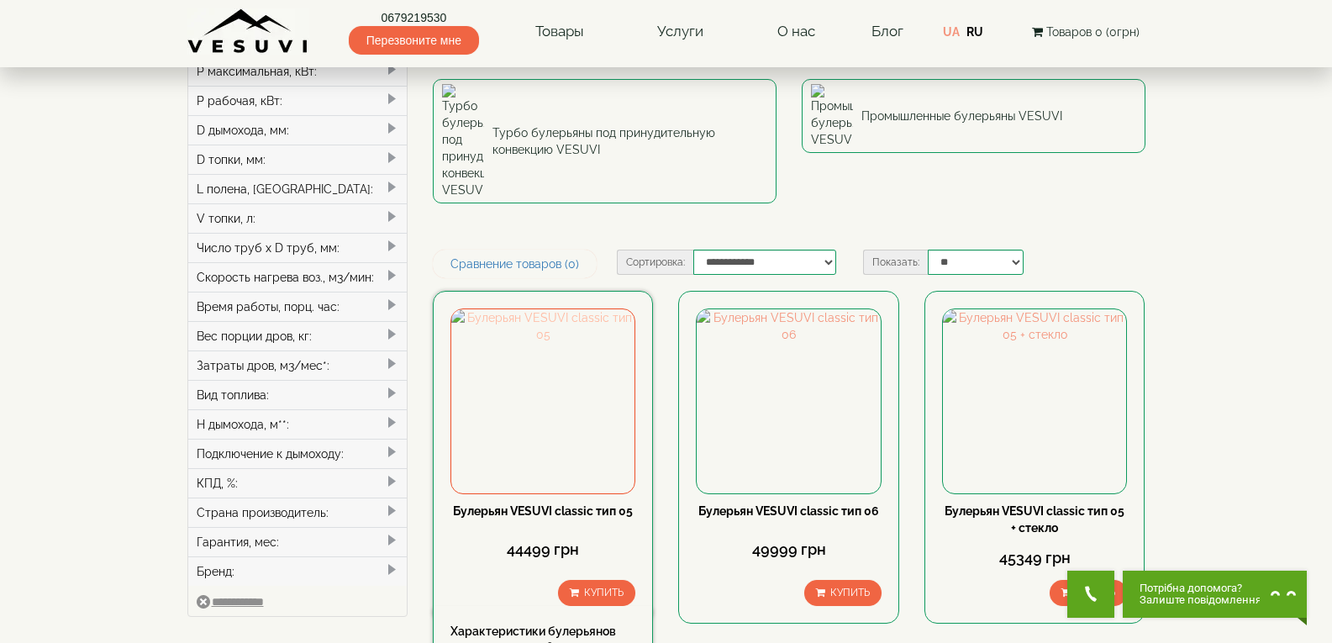
click at [541, 309] on img at bounding box center [542, 400] width 183 height 183
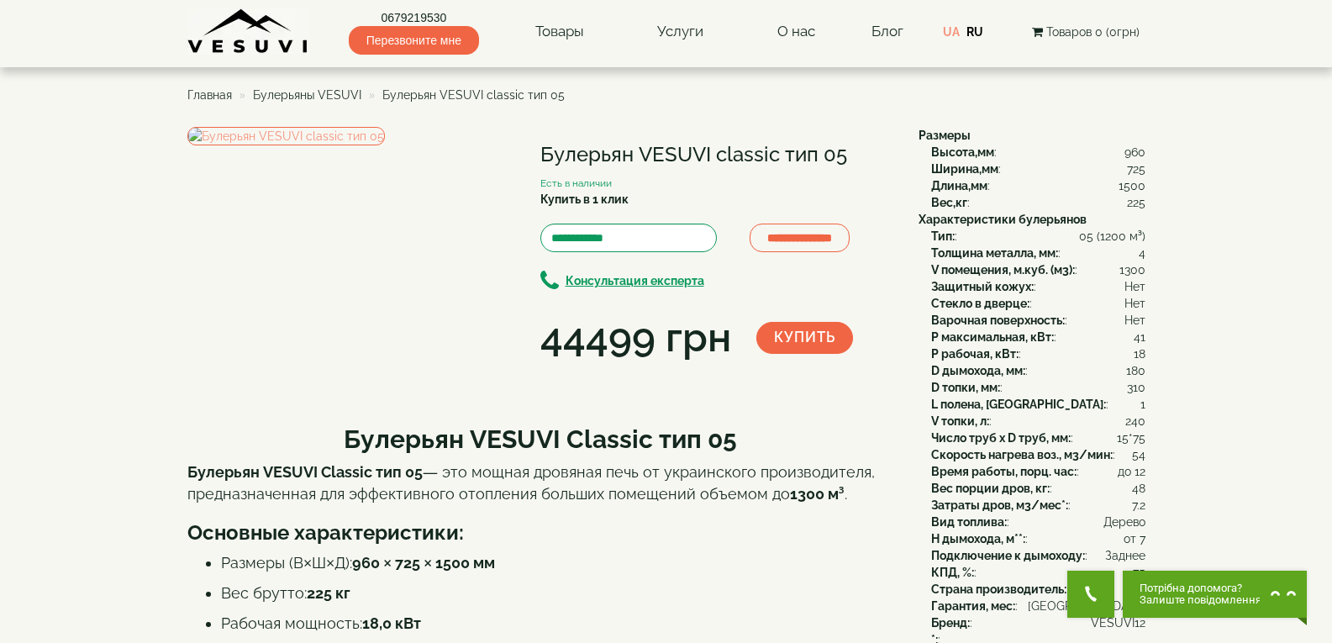
drag, startPoint x: 541, startPoint y: 145, endPoint x: 856, endPoint y: 139, distance: 315.2
click at [856, 139] on div "**********" at bounding box center [716, 246] width 353 height 239
copy h1 "Булерьян VESUVI classic тип 05"
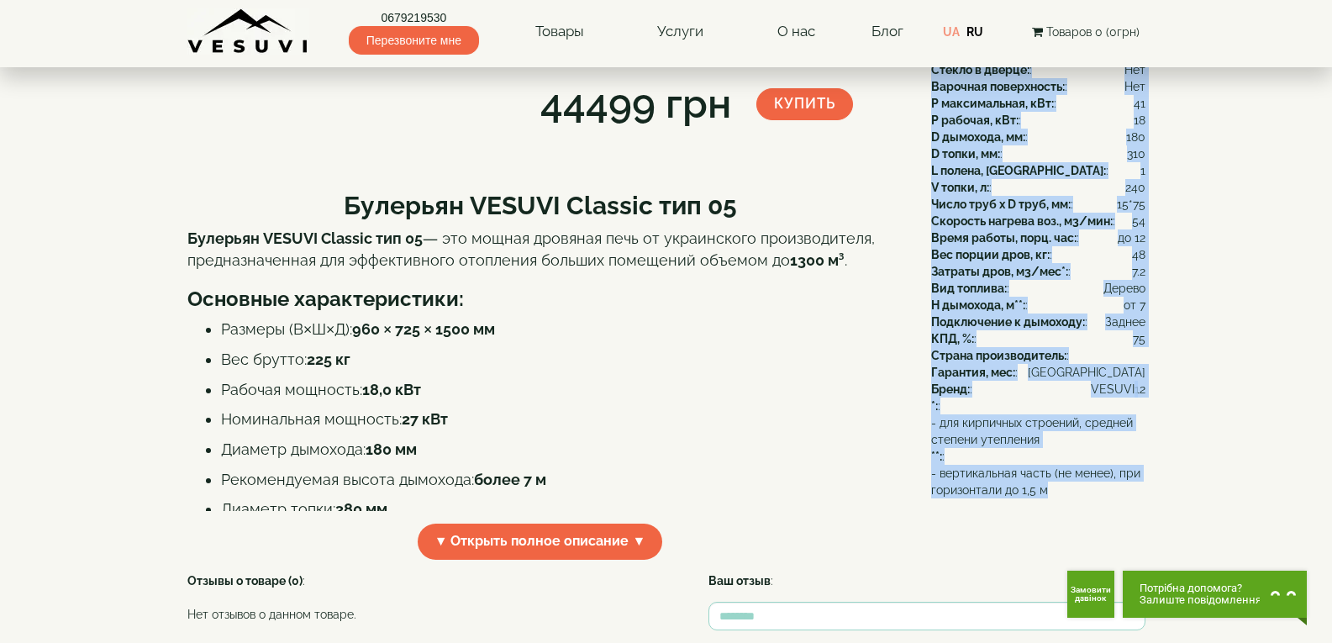
scroll to position [554, 0]
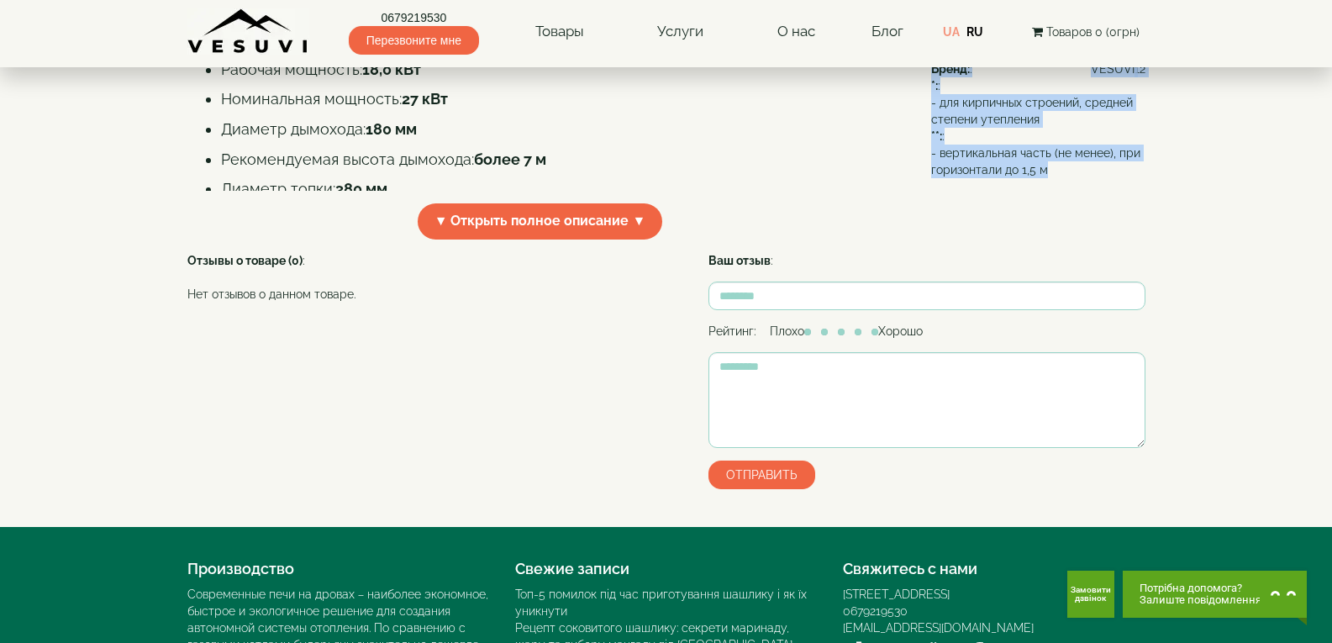
drag, startPoint x: 909, startPoint y: 129, endPoint x: 1109, endPoint y: 192, distance: 209.7
copy div "Размеры Высота,мм : 960 Ширина,мм : 725 Длина,мм : 1500 Вес,кг : 225 Характерис…"
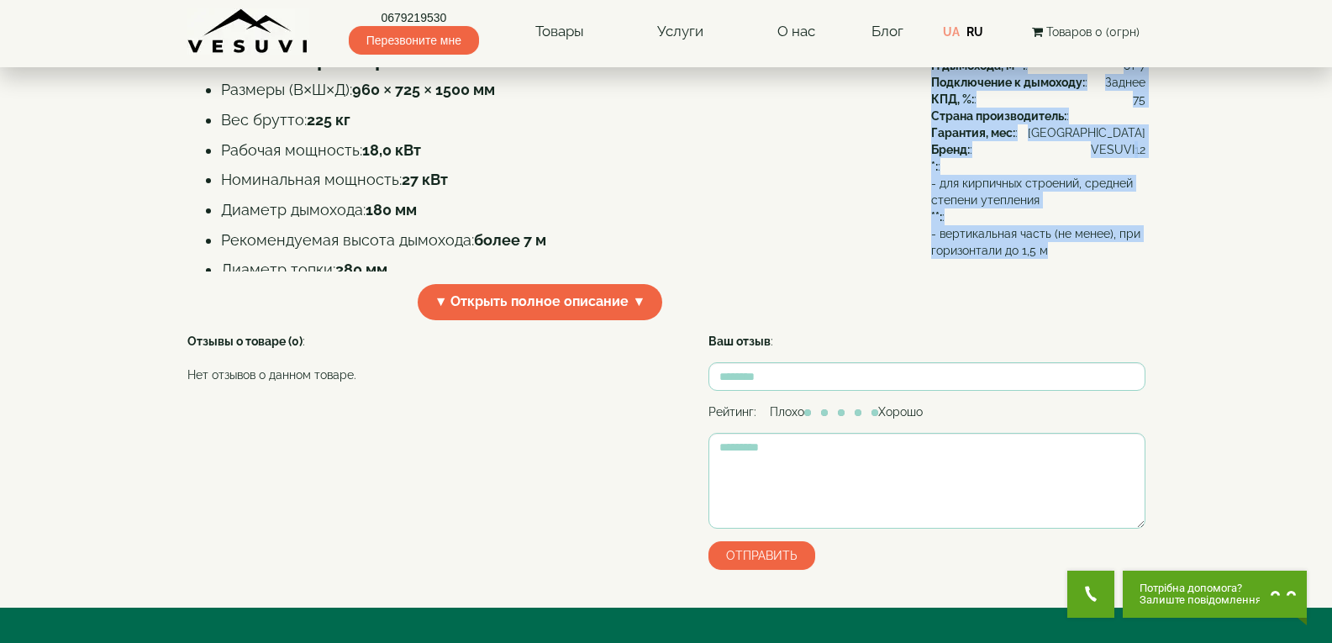
scroll to position [386, 0]
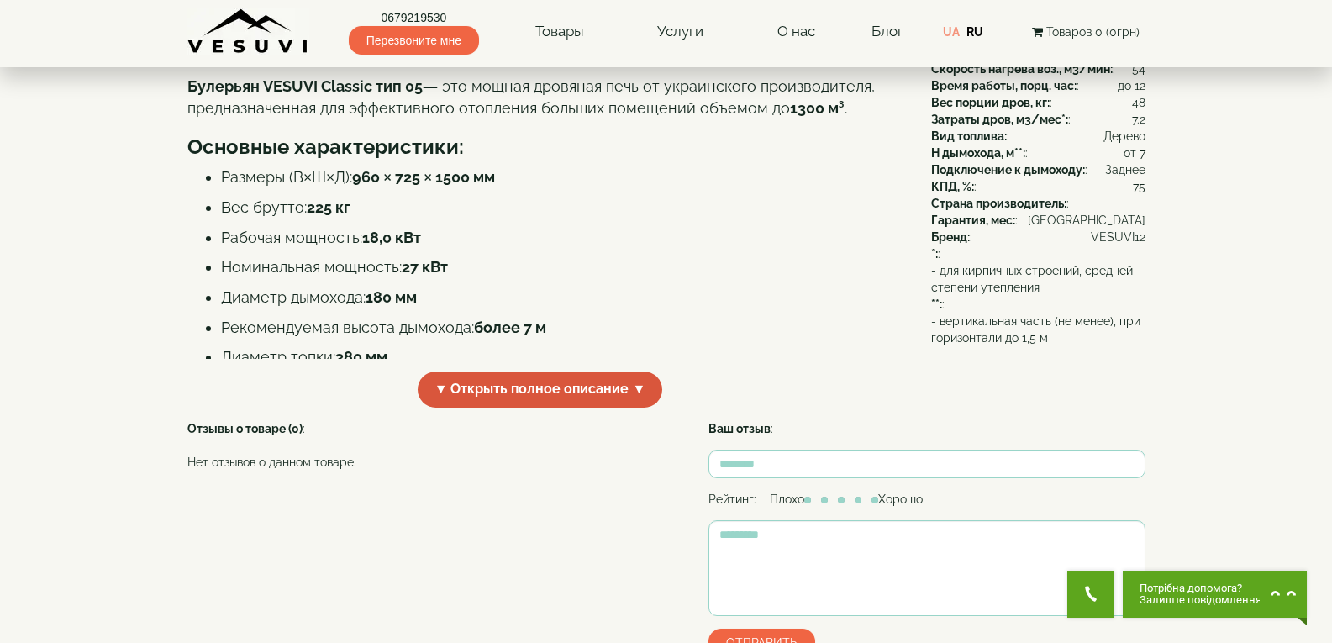
click at [632, 408] on span "▼ Открыть полное описание ▼" at bounding box center [540, 389] width 245 height 36
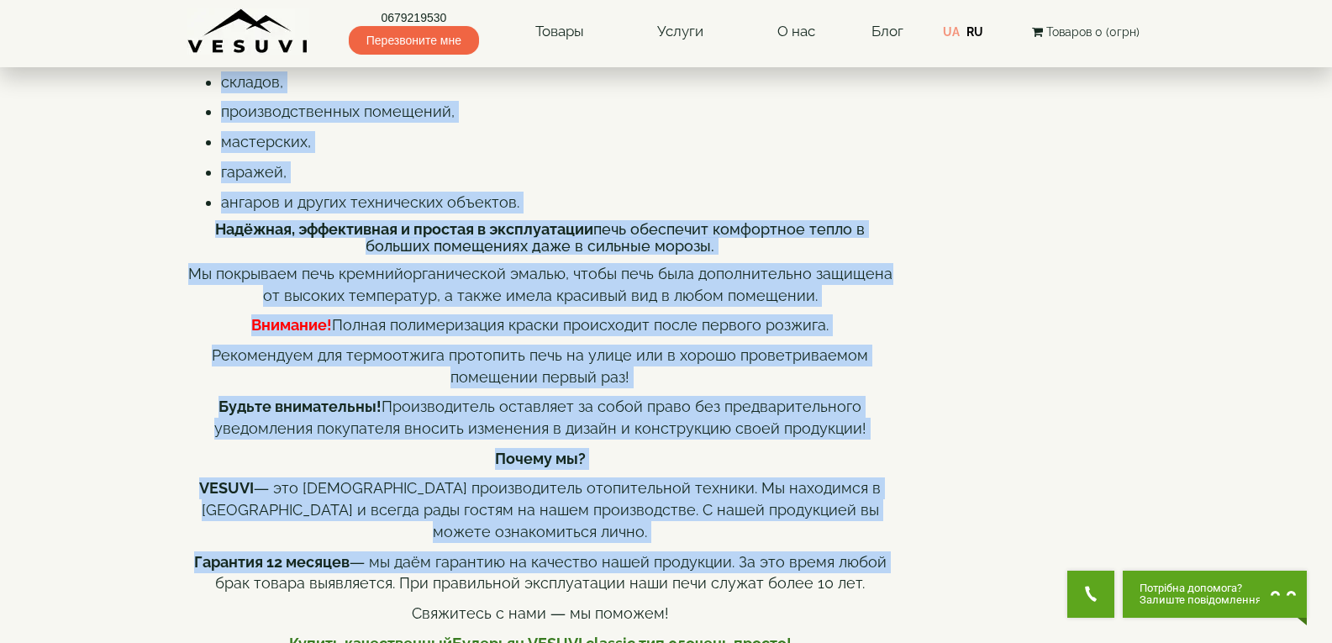
scroll to position [930, 0]
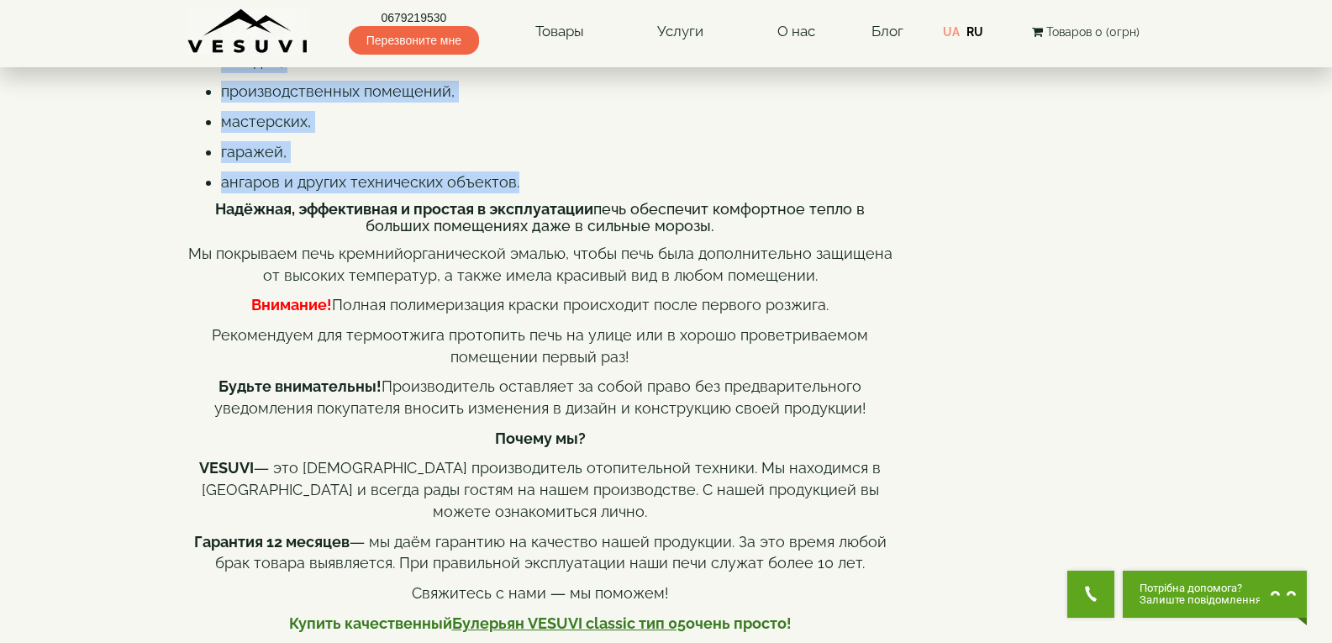
drag, startPoint x: 173, startPoint y: 155, endPoint x: 762, endPoint y: 260, distance: 598.2
click at [762, 260] on body "0679219530 Перезвоните мне Товары Булерьяны VESUVI Мангалы от завода VESUVI Печ…" at bounding box center [666, 255] width 1332 height 2370
copy div "Булерьян VESUVI тип 05 идеально подходит для обогрева: складов, производственны…"
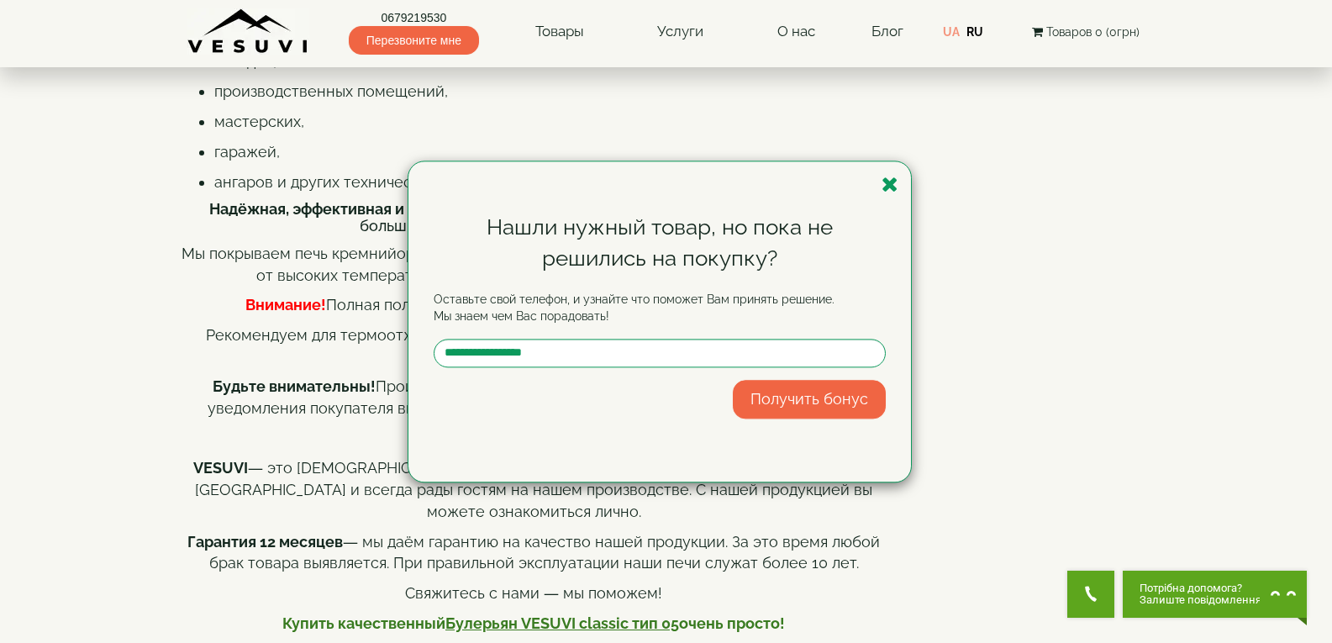
click at [887, 197] on div "Нашли нужный товар, но пока не решились на покупку? Оставьте свой телефон, и уз…" at bounding box center [659, 321] width 503 height 320
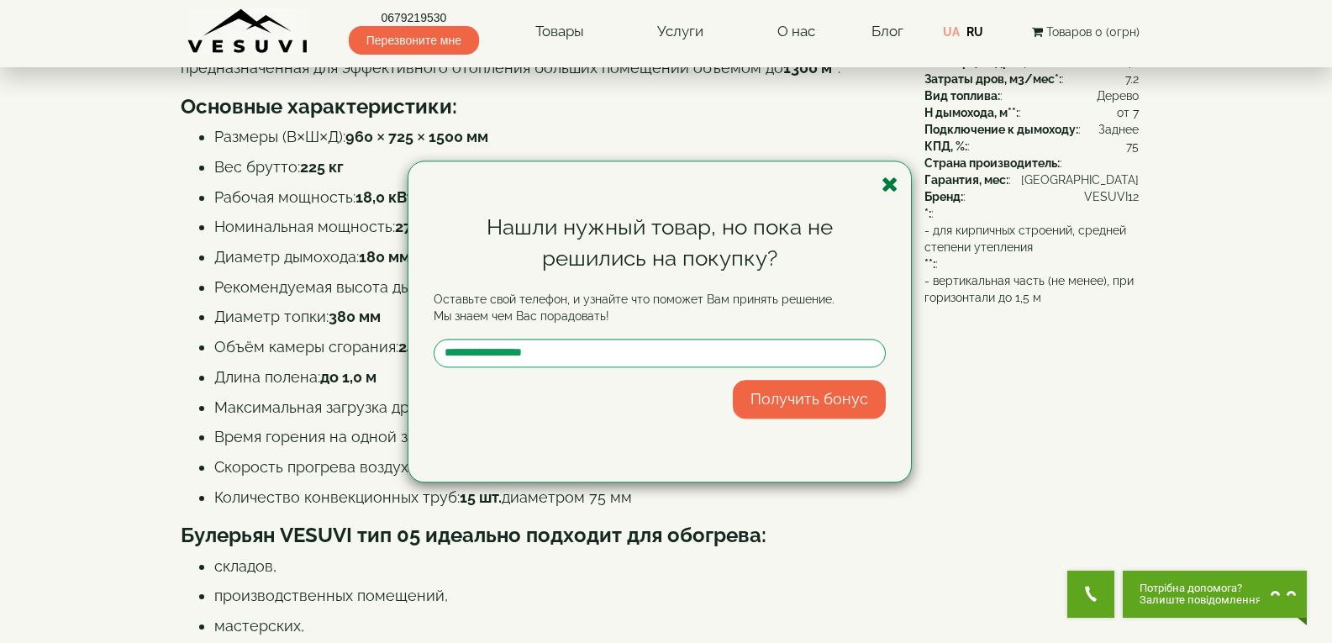
click at [891, 187] on icon "button" at bounding box center [890, 184] width 17 height 21
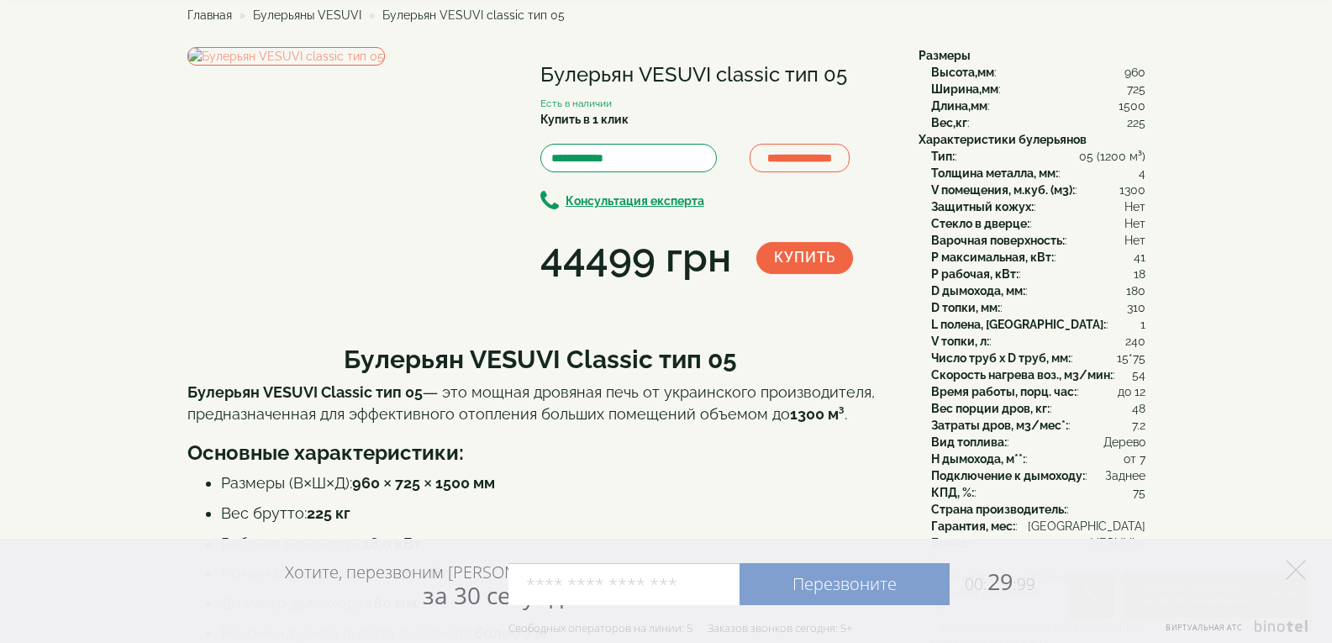
scroll to position [0, 0]
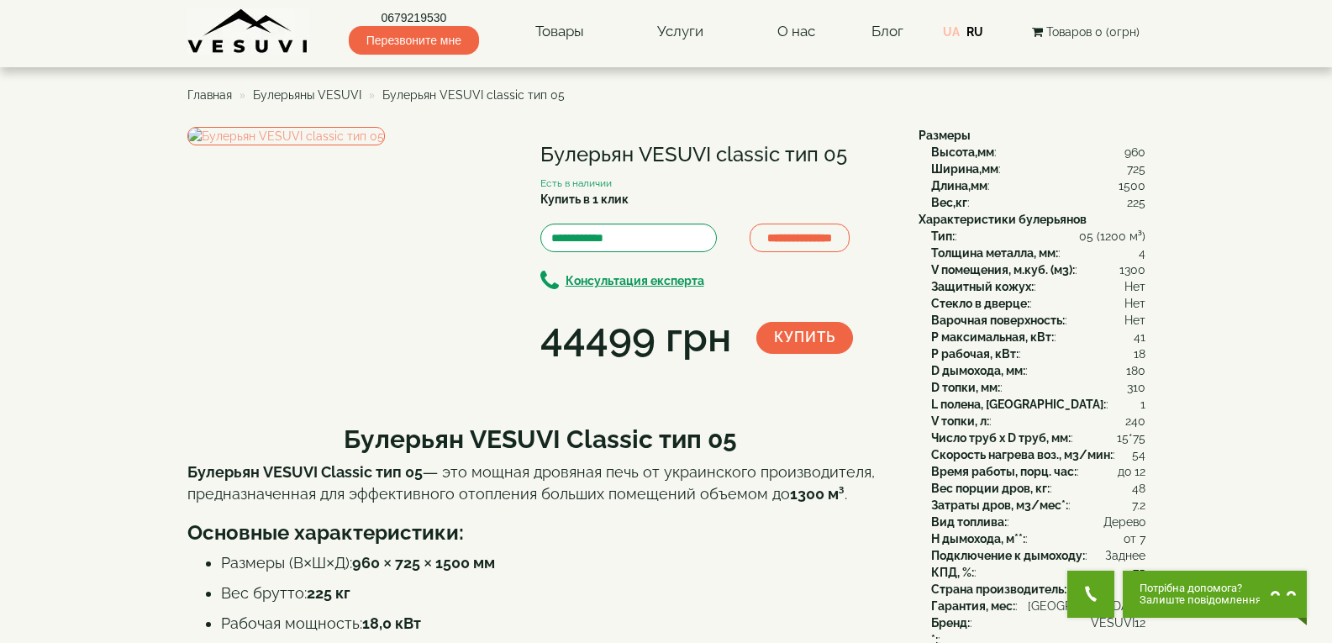
click at [957, 30] on link "UA" at bounding box center [951, 31] width 17 height 13
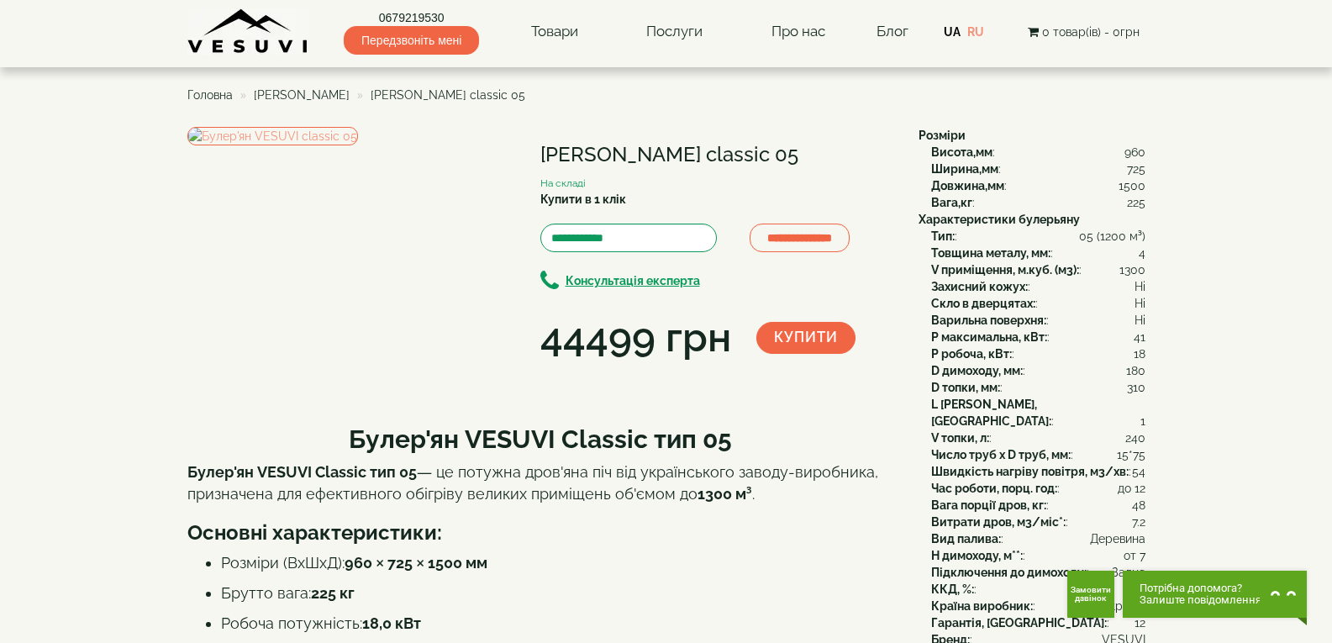
drag, startPoint x: 548, startPoint y: 150, endPoint x: 813, endPoint y: 134, distance: 266.0
click at [813, 134] on div "**********" at bounding box center [716, 246] width 353 height 239
drag, startPoint x: 721, startPoint y: 166, endPoint x: 566, endPoint y: 169, distance: 155.5
click at [566, 169] on div "**********" at bounding box center [716, 246] width 353 height 239
drag, startPoint x: 542, startPoint y: 155, endPoint x: 848, endPoint y: 149, distance: 305.9
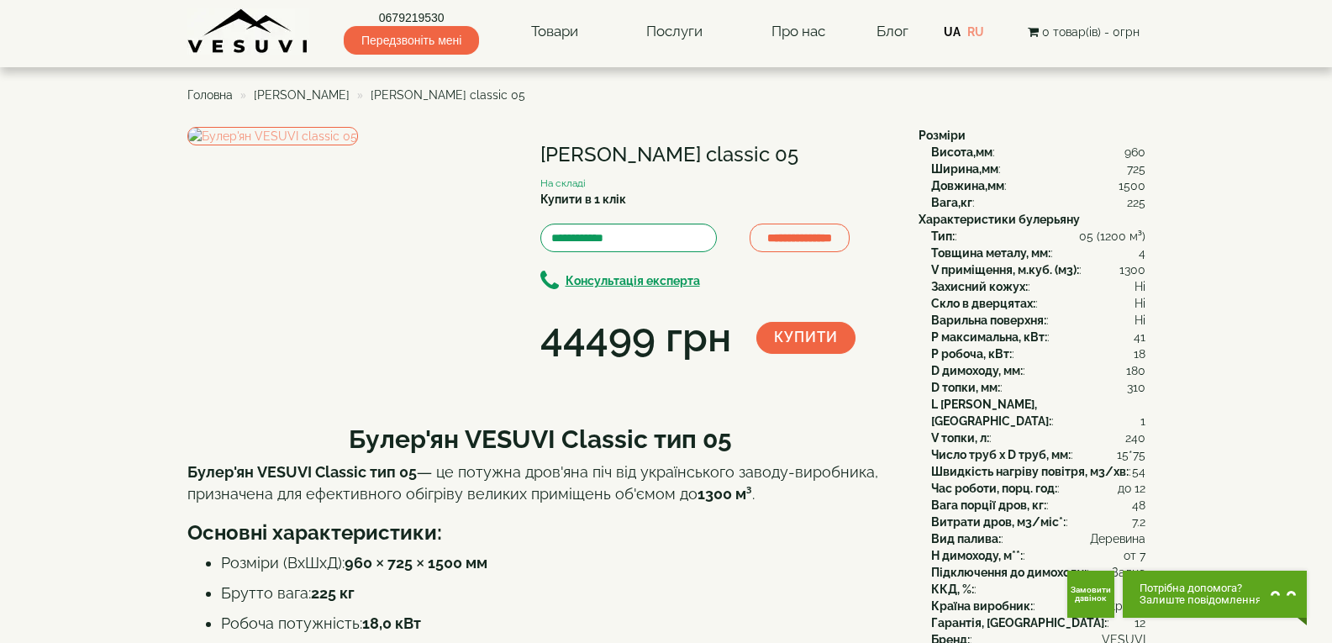
click at [848, 149] on h1 "[PERSON_NAME] classic 05" at bounding box center [716, 155] width 353 height 22
copy h1 "Булер'ян VESUVI classic 05"
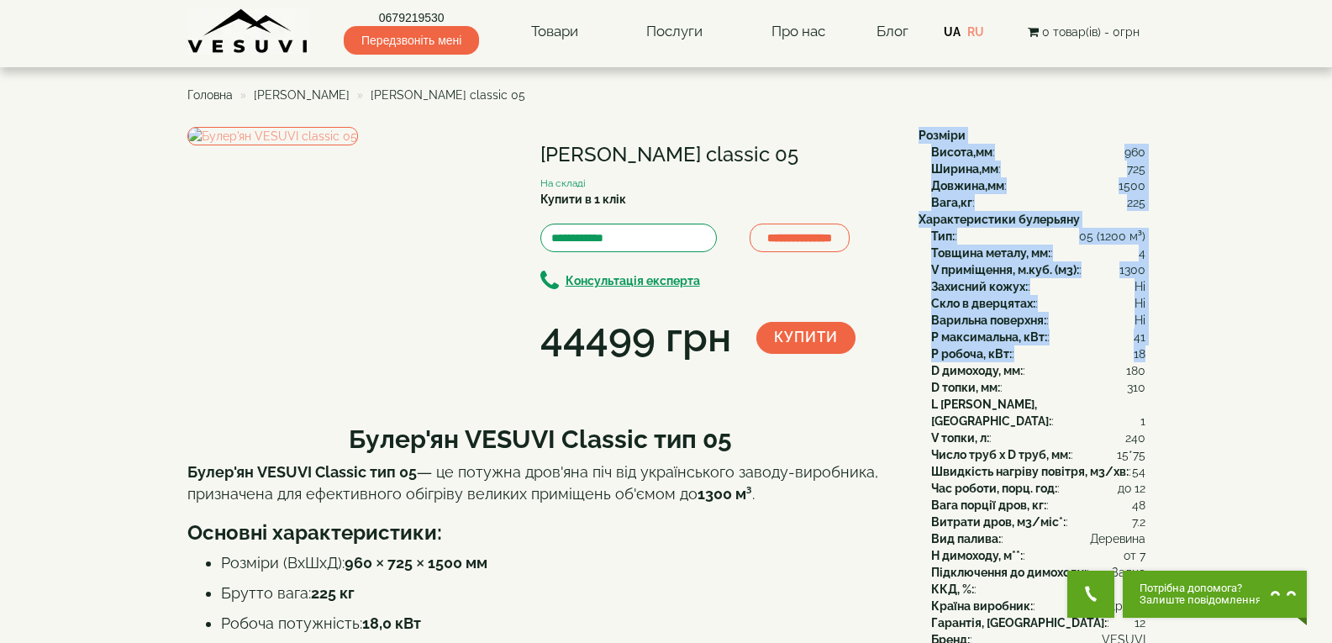
drag, startPoint x: 918, startPoint y: 139, endPoint x: 1145, endPoint y: 355, distance: 312.6
click at [1145, 355] on div "Розміри Висота,мм : 960 Ширина,мм : 725 Довжина,мм : 1500 Вага,кг : 225 Характе…" at bounding box center [1025, 438] width 239 height 622
copy div "Розміри Висота,мм : 960 Ширина,мм : 725 Довжина,мм : 1500 Вага,кг : 225 Характе…"
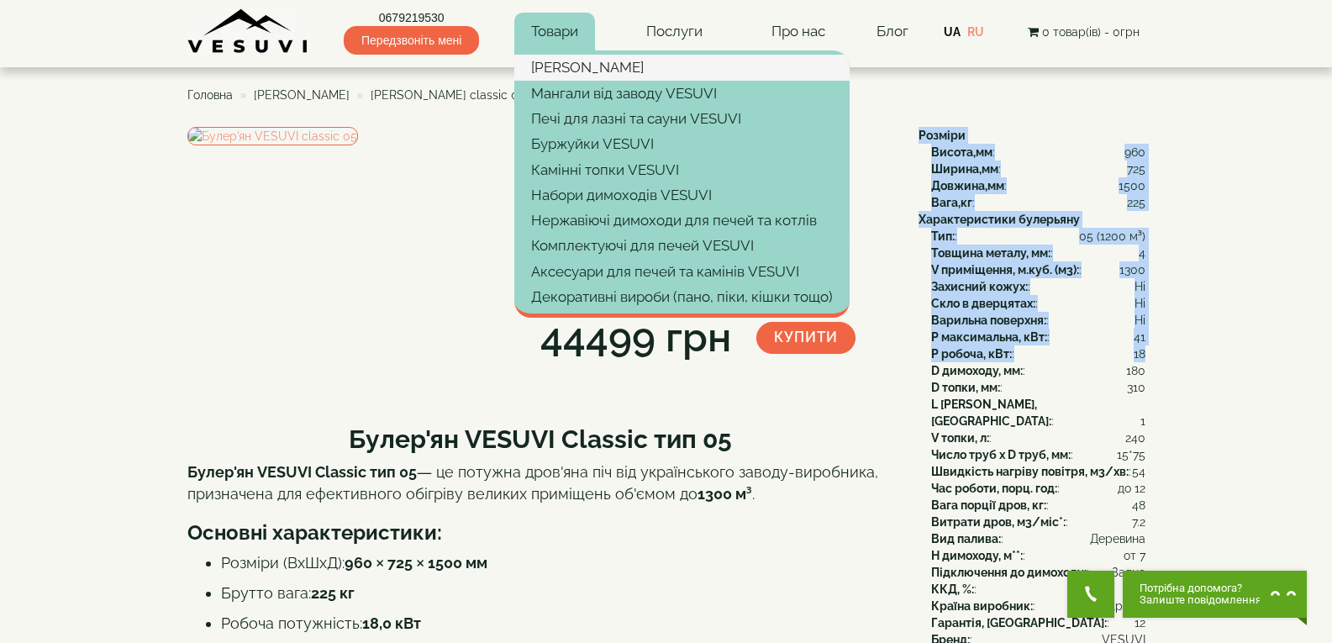
click at [587, 69] on link "[PERSON_NAME]" at bounding box center [681, 67] width 335 height 25
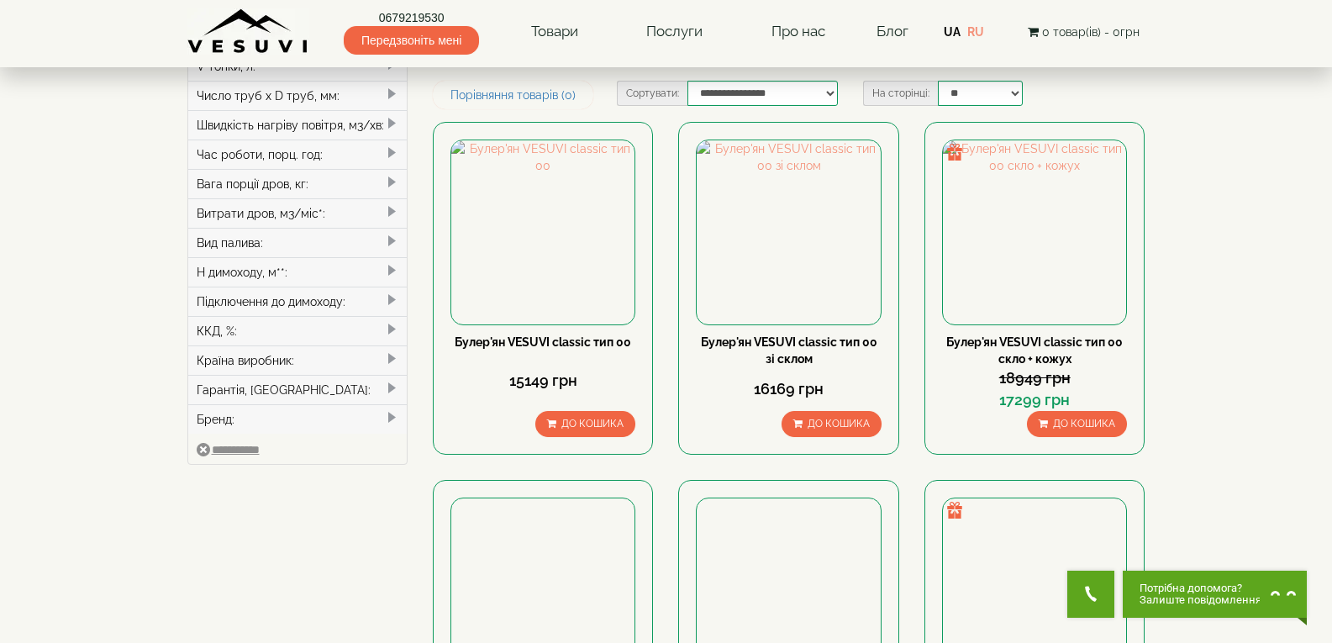
scroll to position [252, 0]
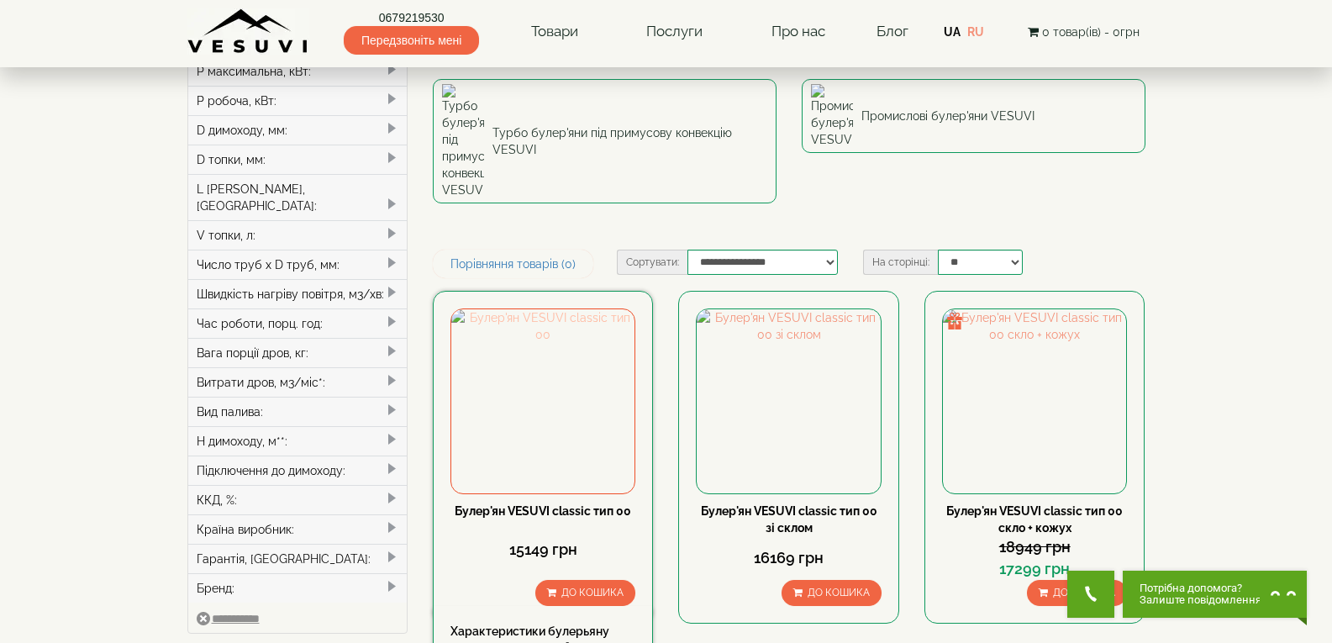
click at [508, 309] on img at bounding box center [542, 400] width 183 height 183
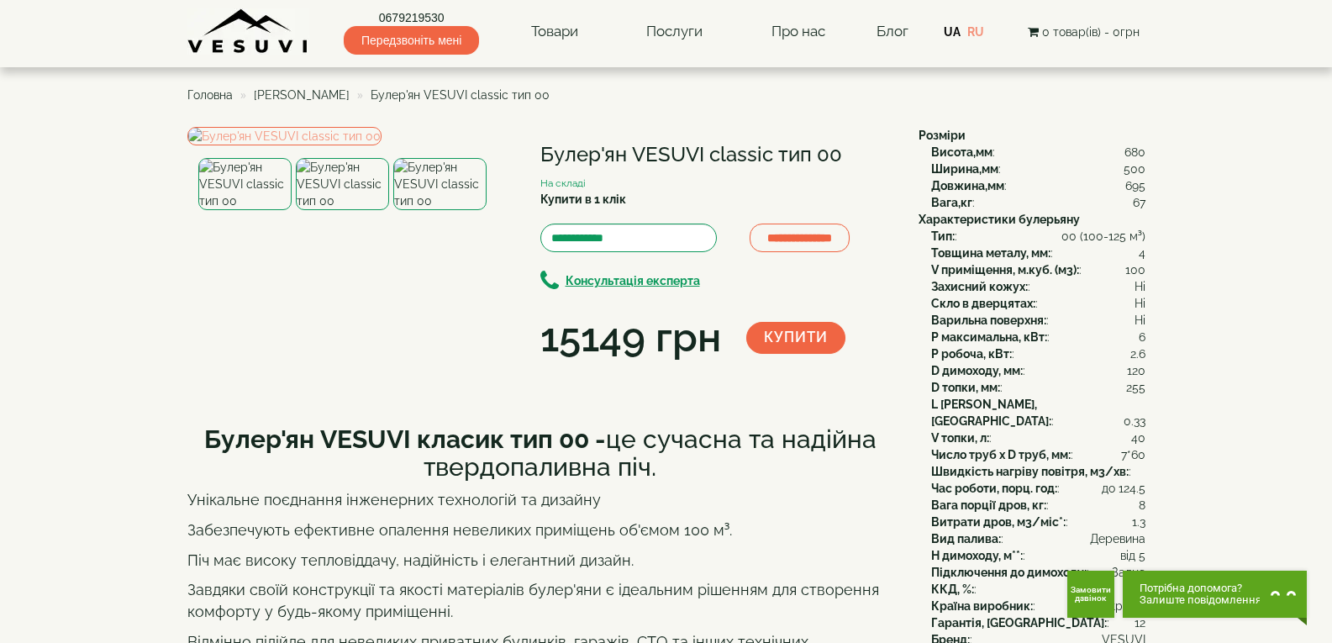
drag, startPoint x: 530, startPoint y: 158, endPoint x: 851, endPoint y: 155, distance: 321.0
click at [851, 155] on div "**********" at bounding box center [546, 246] width 718 height 239
copy div "Булер'ян VESUVI classic тип 00"
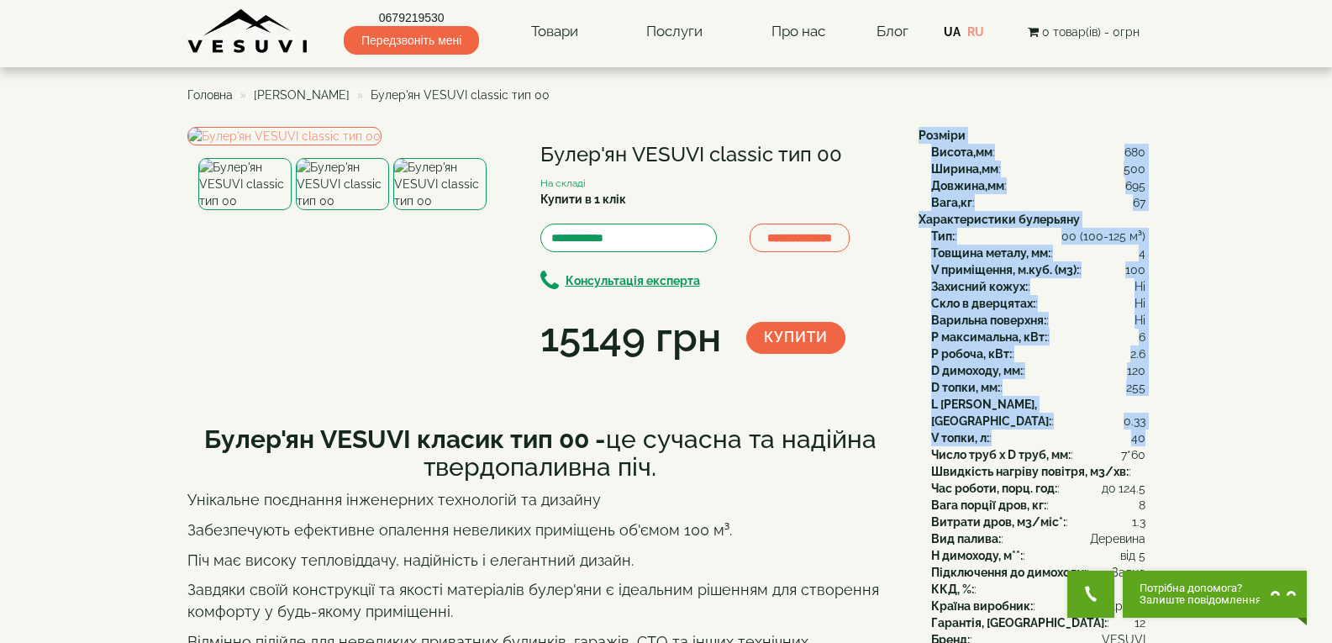
drag, startPoint x: 914, startPoint y: 133, endPoint x: 1142, endPoint y: 425, distance: 370.6
click at [1142, 425] on div "Розміри Висота,мм : 680 Ширина,мм : 500 Довжина,мм : 695 Вага,кг : 67 Характери…" at bounding box center [1025, 438] width 239 height 622
copy div "Розміри Висота,мм : 680 Ширина,мм : 500 Довжина,мм : 695 Вага,кг : 67 Характери…"
click at [994, 380] on div "D топки, мм: : 255" at bounding box center [1038, 387] width 214 height 17
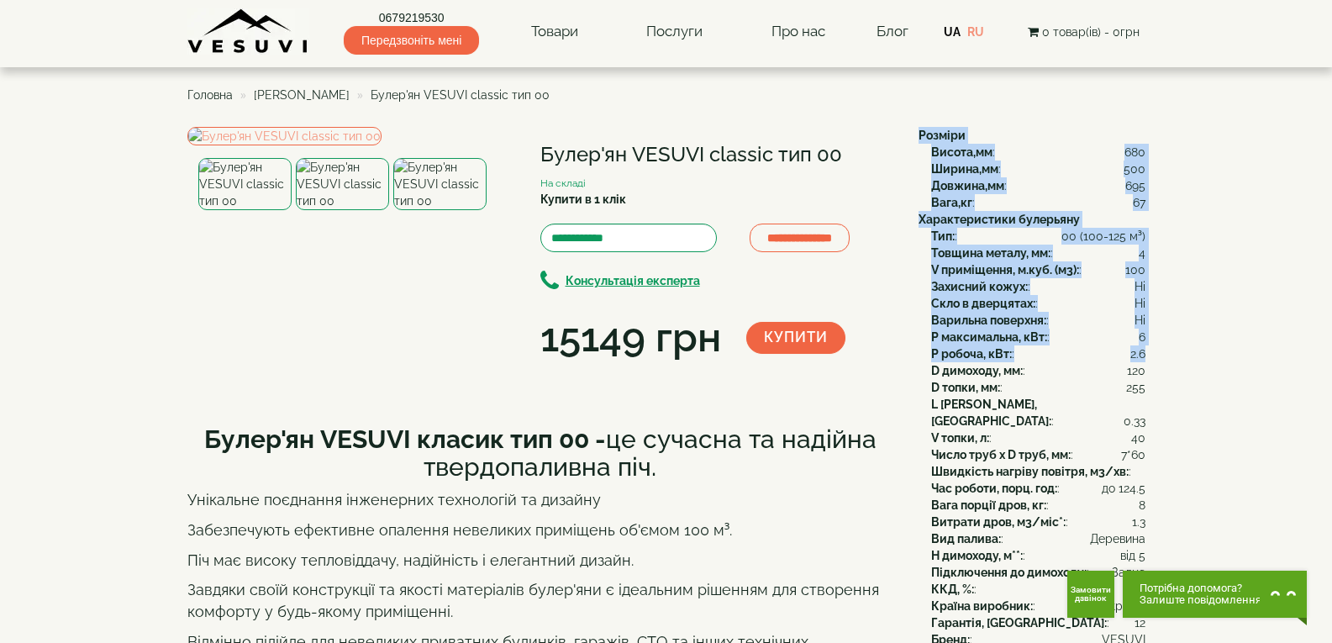
drag, startPoint x: 913, startPoint y: 135, endPoint x: 1145, endPoint y: 358, distance: 321.5
click at [1145, 358] on div "Розміри Висота,мм : 680 Ширина,мм : 500 Довжина,мм : 695 Вага,кг : 67 Характери…" at bounding box center [1025, 438] width 239 height 622
copy div "Розміри Висота,мм : 680 Ширина,мм : 500 Довжина,мм : 695 Вага,кг : 67 Характери…"
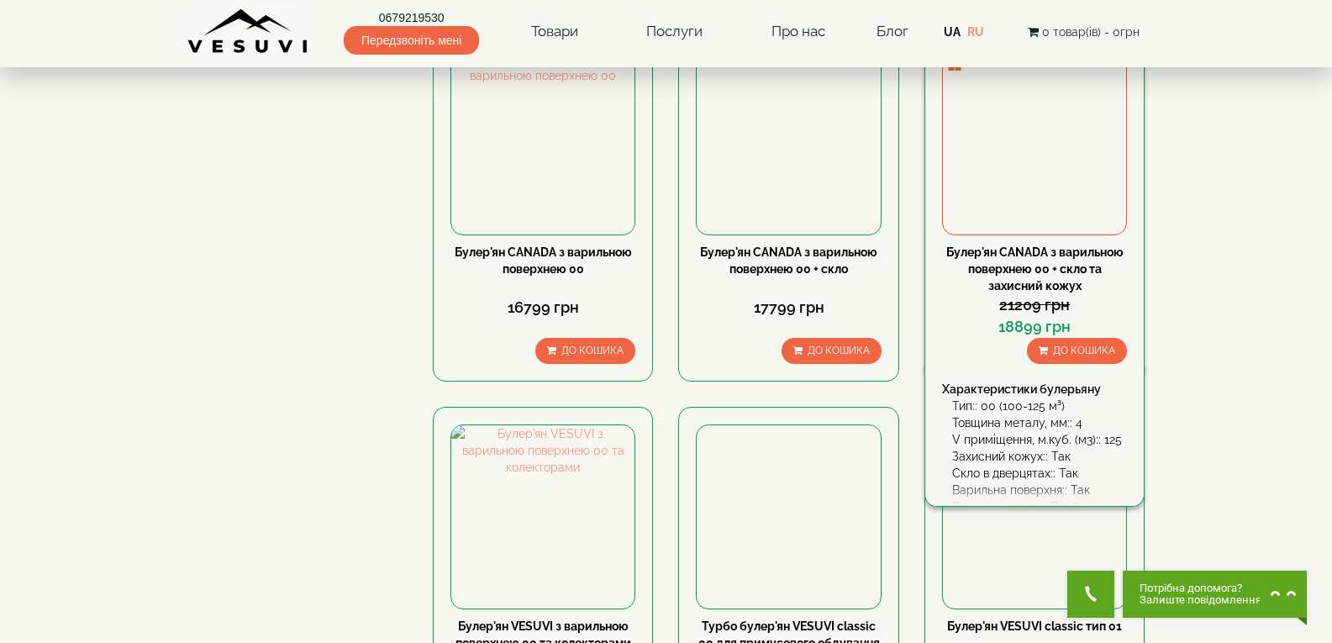
scroll to position [1765, 0]
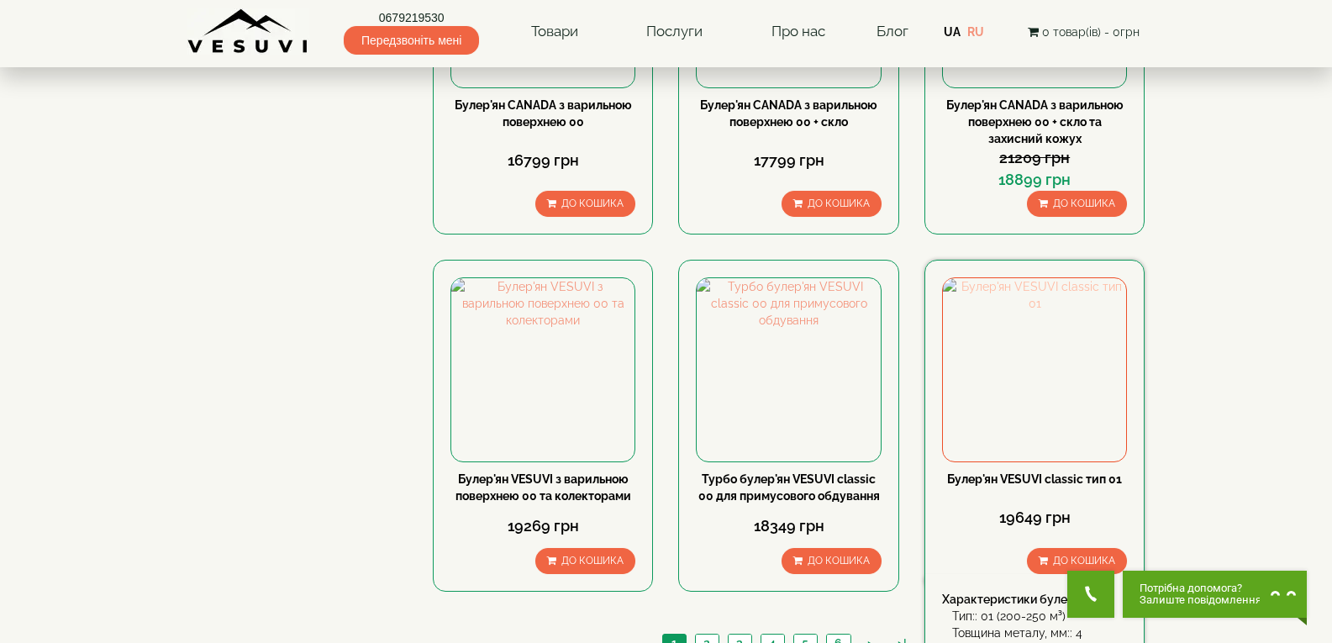
click at [998, 313] on img at bounding box center [1034, 369] width 183 height 183
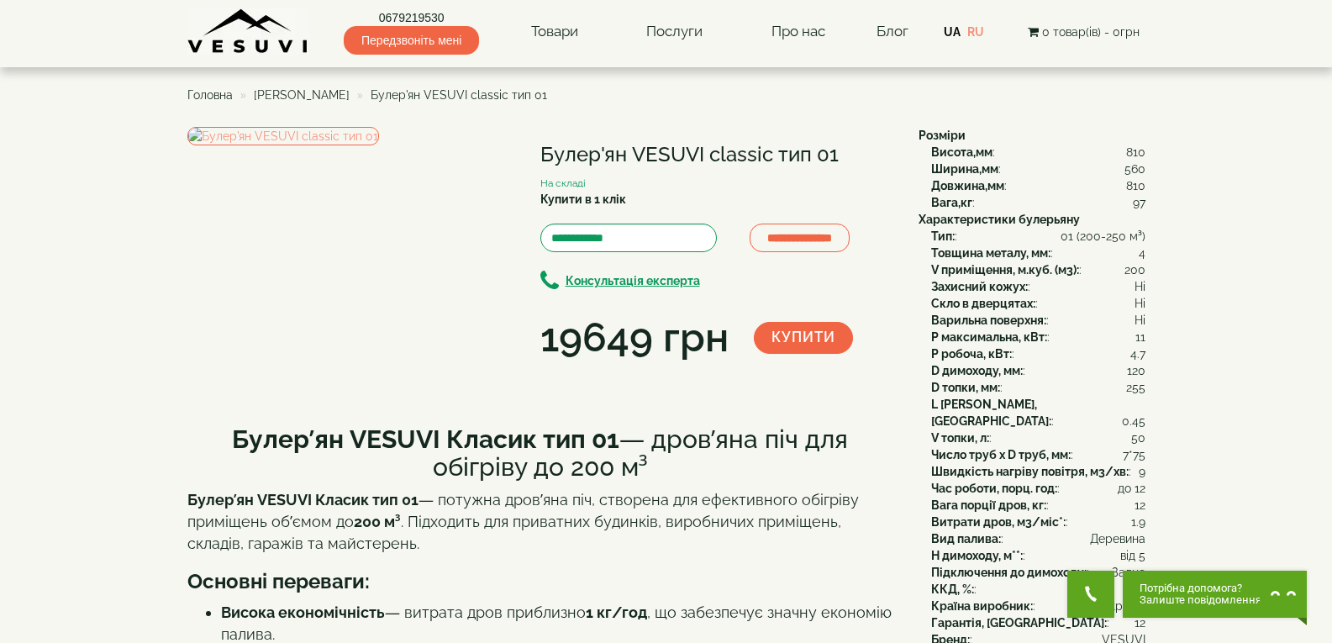
drag, startPoint x: 536, startPoint y: 155, endPoint x: 876, endPoint y: 154, distance: 339.5
click at [876, 154] on div "**********" at bounding box center [546, 246] width 718 height 239
click at [362, 145] on img at bounding box center [283, 136] width 192 height 18
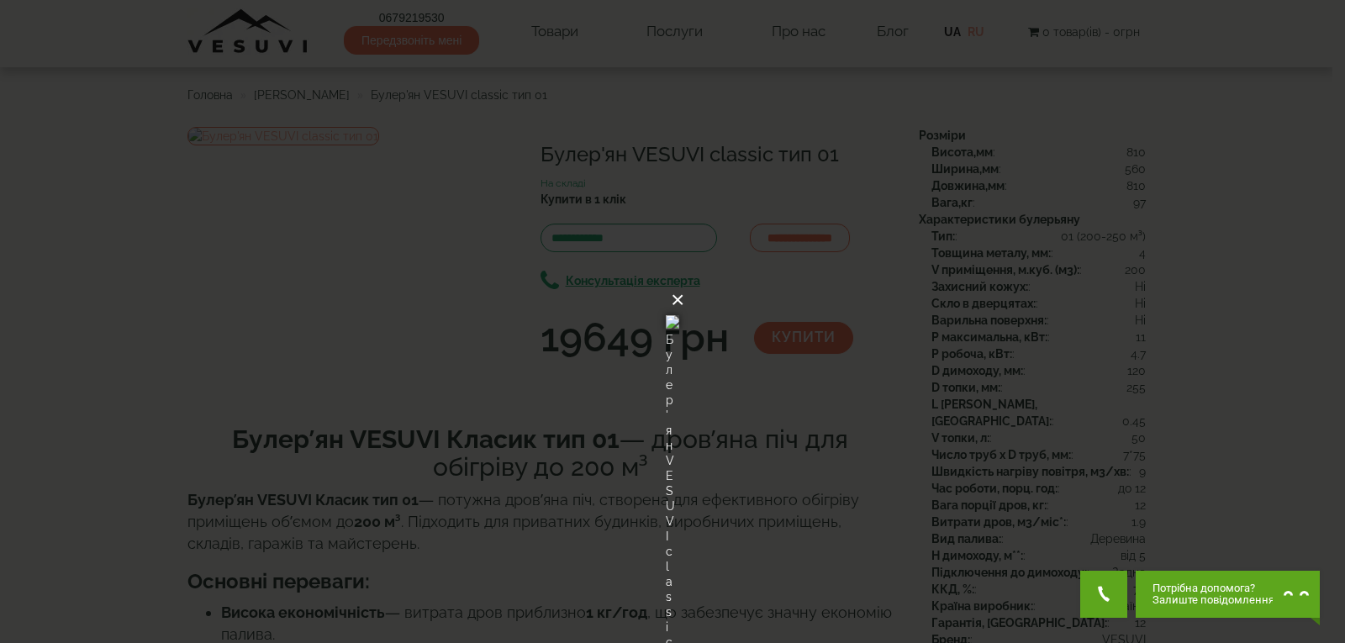
click at [684, 282] on button "×" at bounding box center [677, 300] width 13 height 37
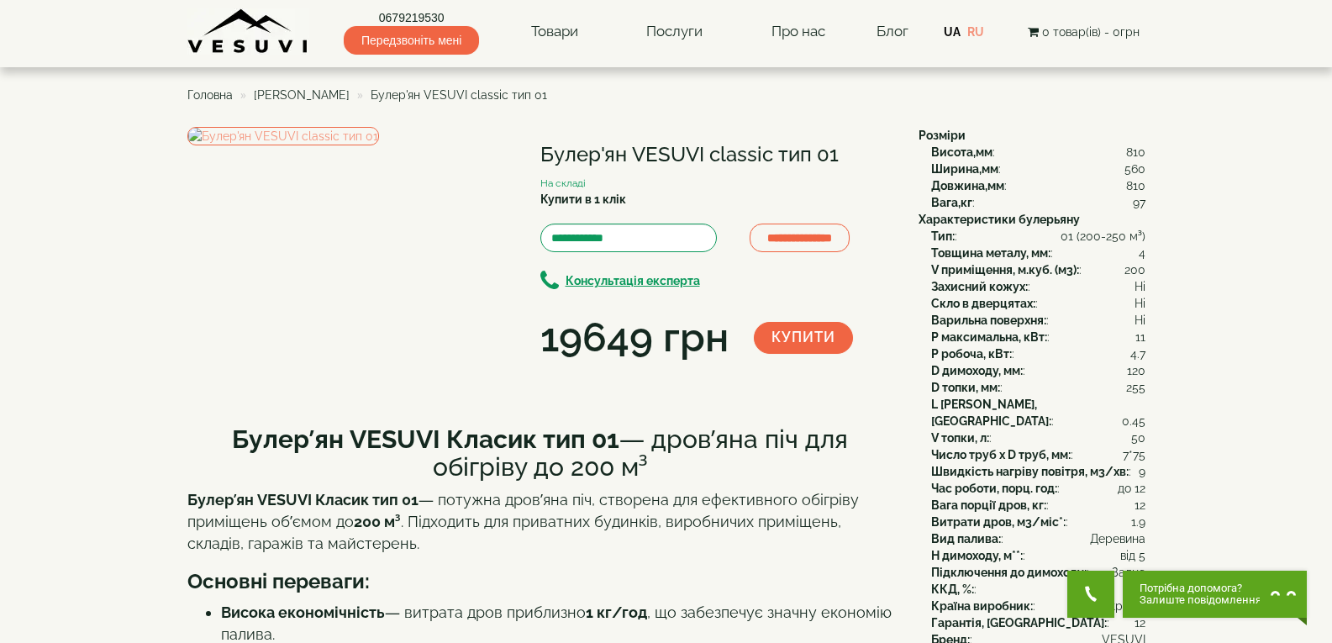
click at [1012, 254] on b "Товщина металу, мм:" at bounding box center [990, 252] width 119 height 13
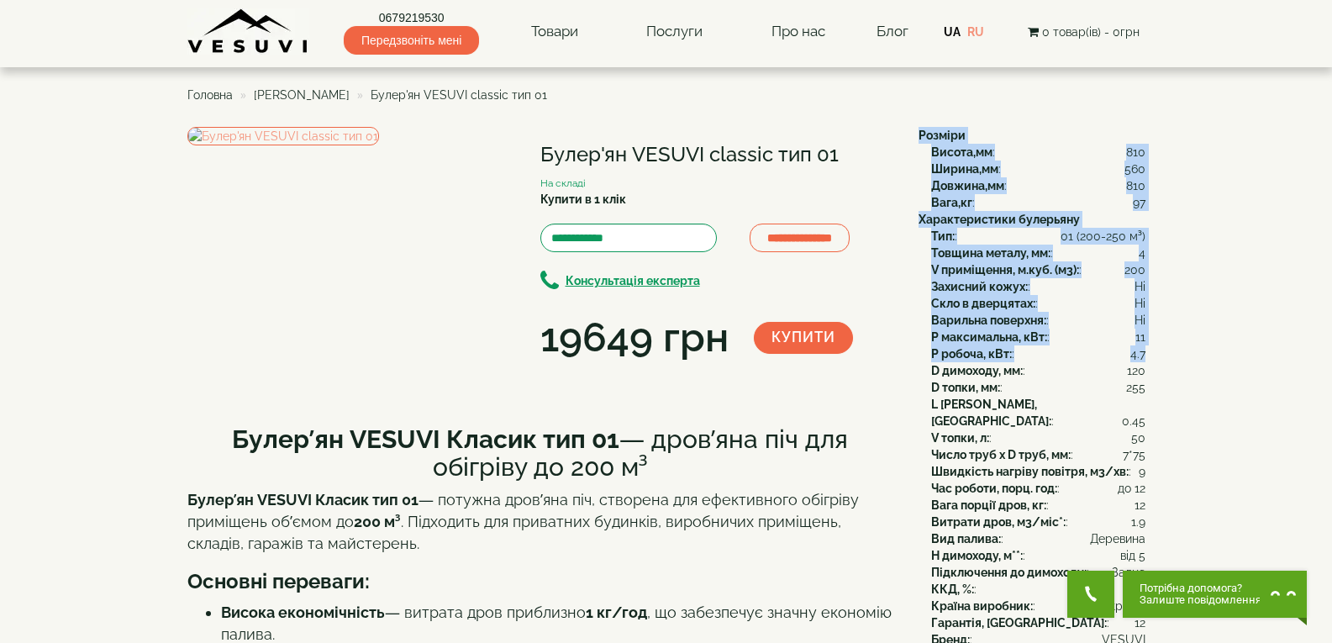
drag, startPoint x: 918, startPoint y: 132, endPoint x: 1143, endPoint y: 359, distance: 319.1
click at [1143, 359] on div "Розміри Висота,мм : 810 Ширина,мм : 560 Довжина,мм : 810 Вага,кг : 97 Характери…" at bounding box center [1025, 438] width 239 height 622
copy div "Розміри Висота,мм : 810 Ширина,мм : 560 Довжина,мм : 810 Вага,кг : 97 Характери…"
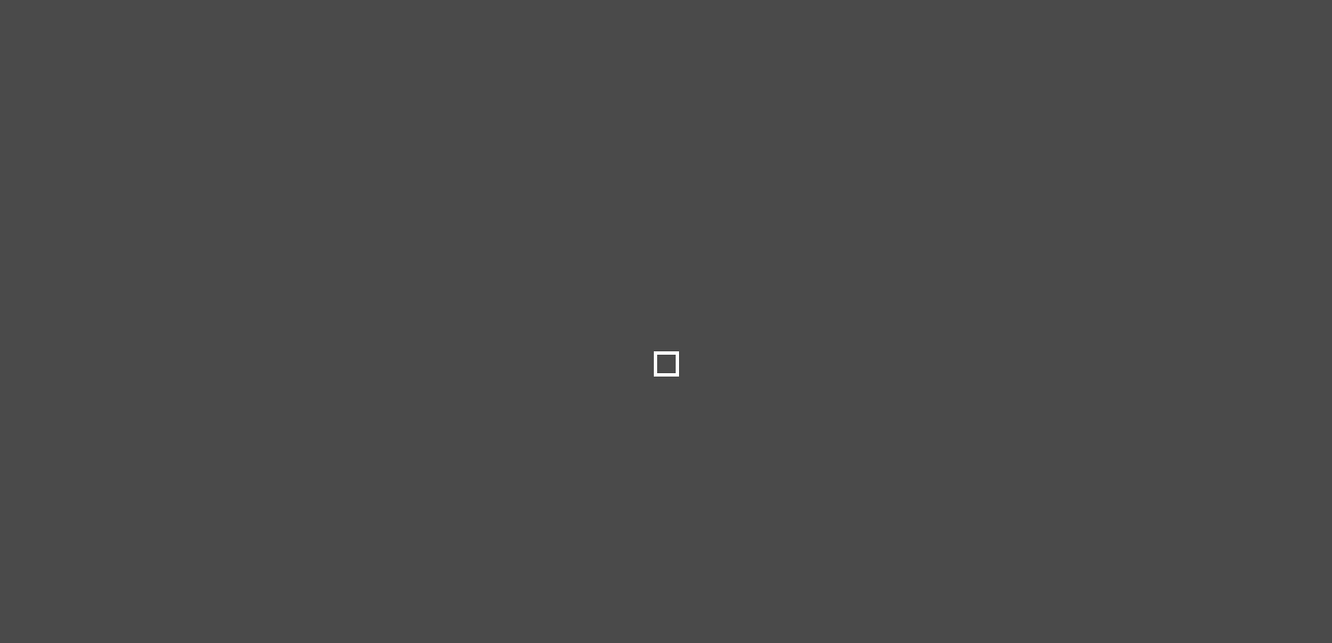
select select
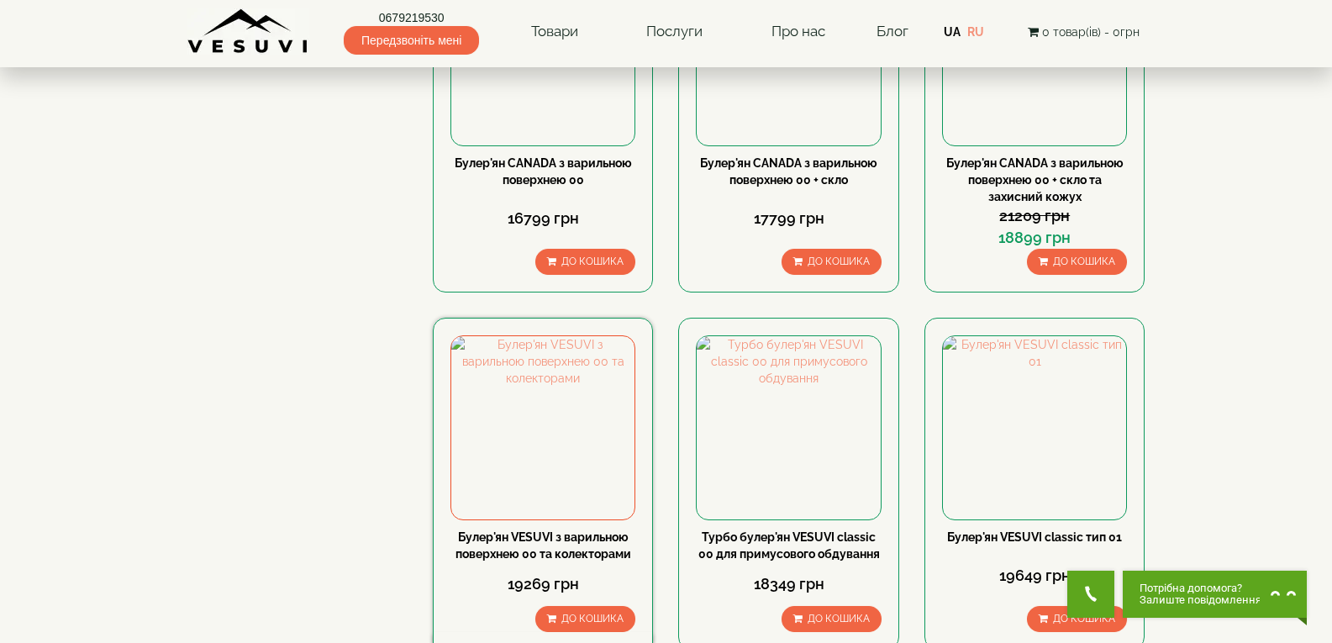
scroll to position [2061, 0]
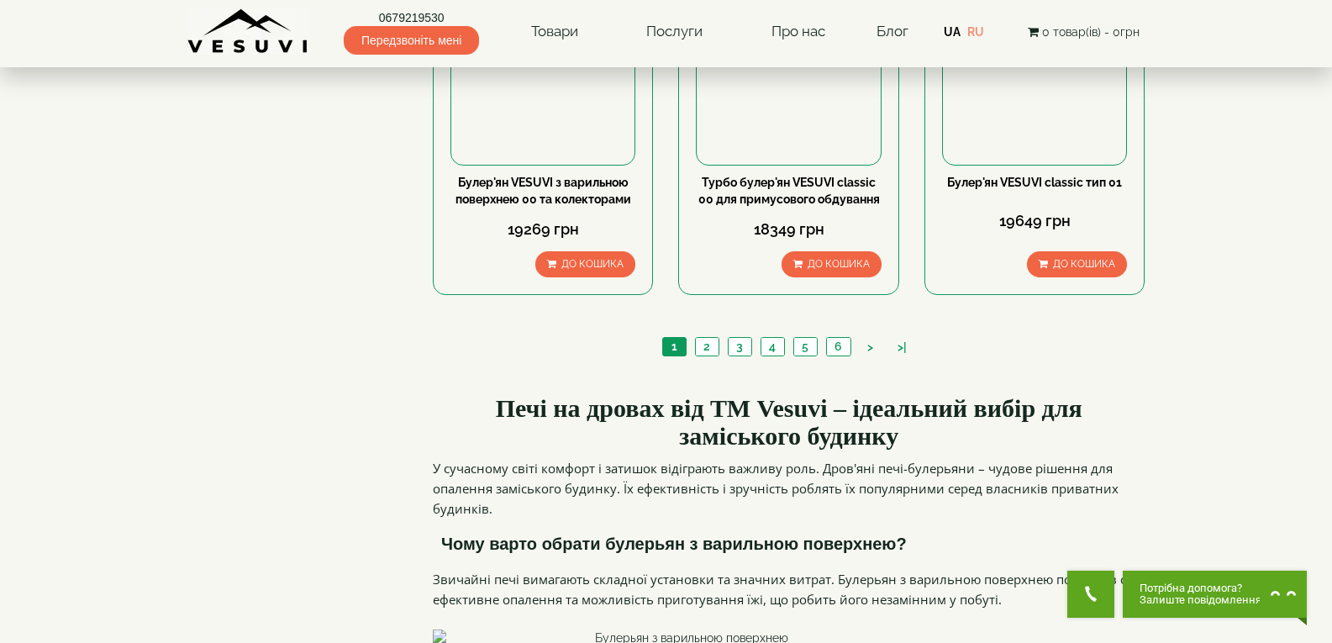
click at [728, 337] on li "3" at bounding box center [740, 346] width 24 height 19
click at [740, 338] on link "3" at bounding box center [740, 347] width 24 height 18
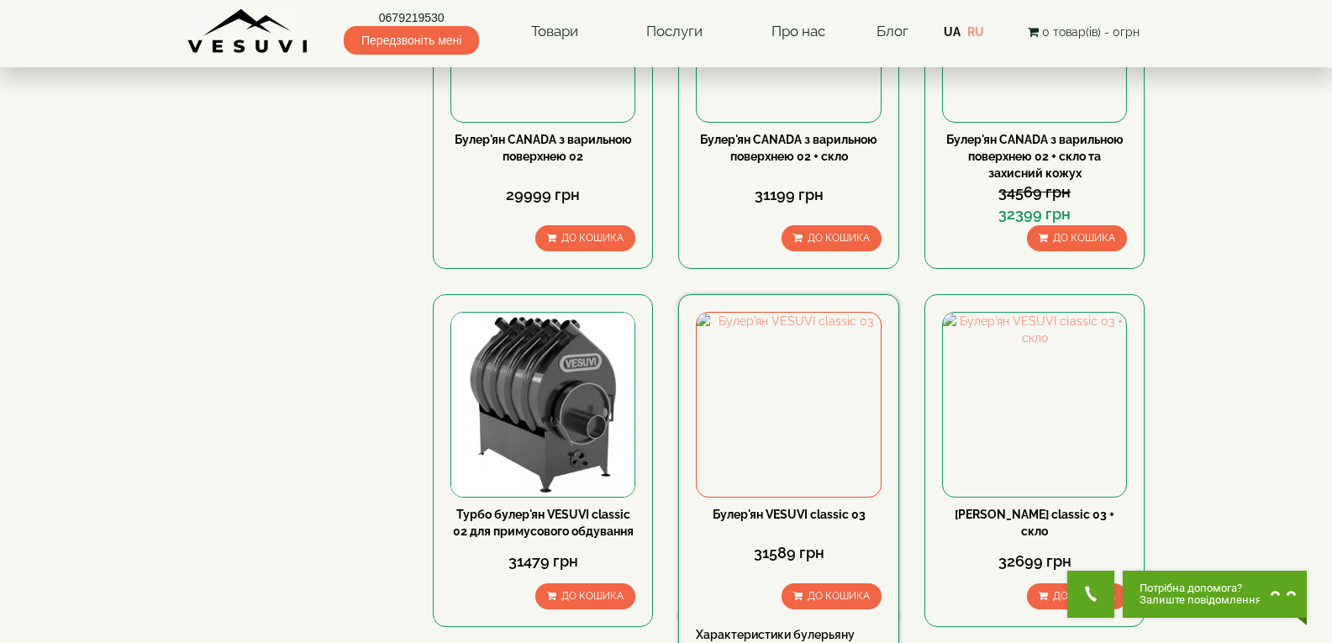
scroll to position [1345, 0]
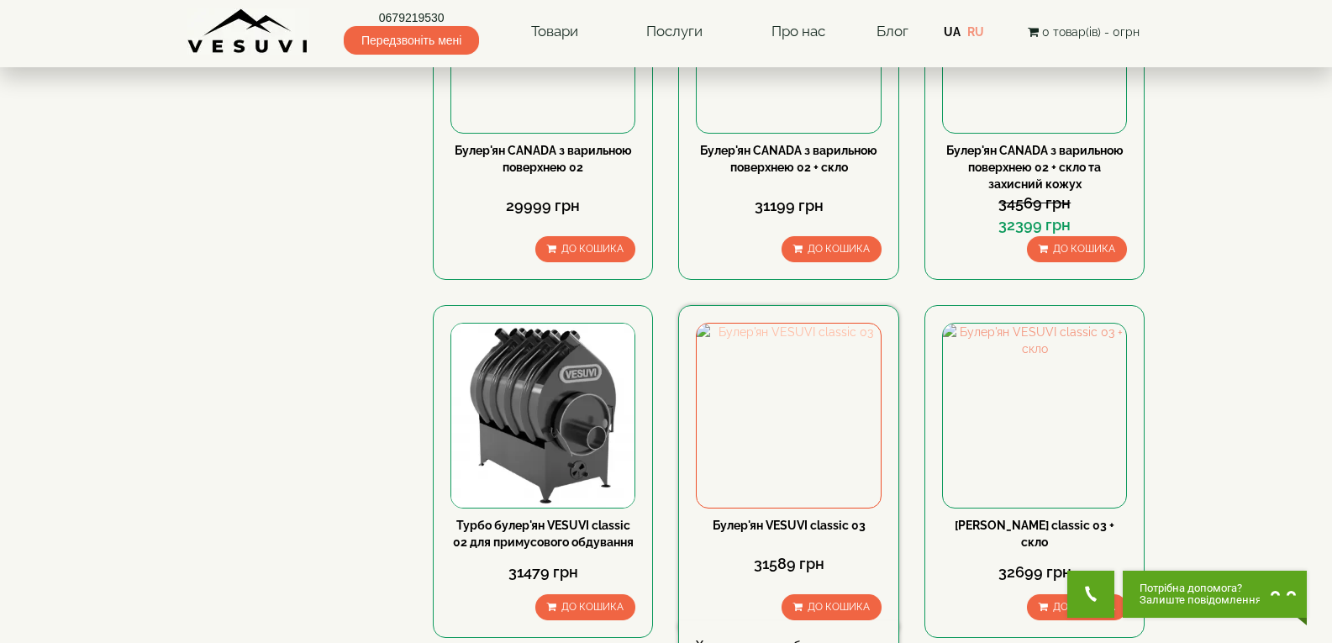
click at [824, 324] on img at bounding box center [788, 415] width 183 height 183
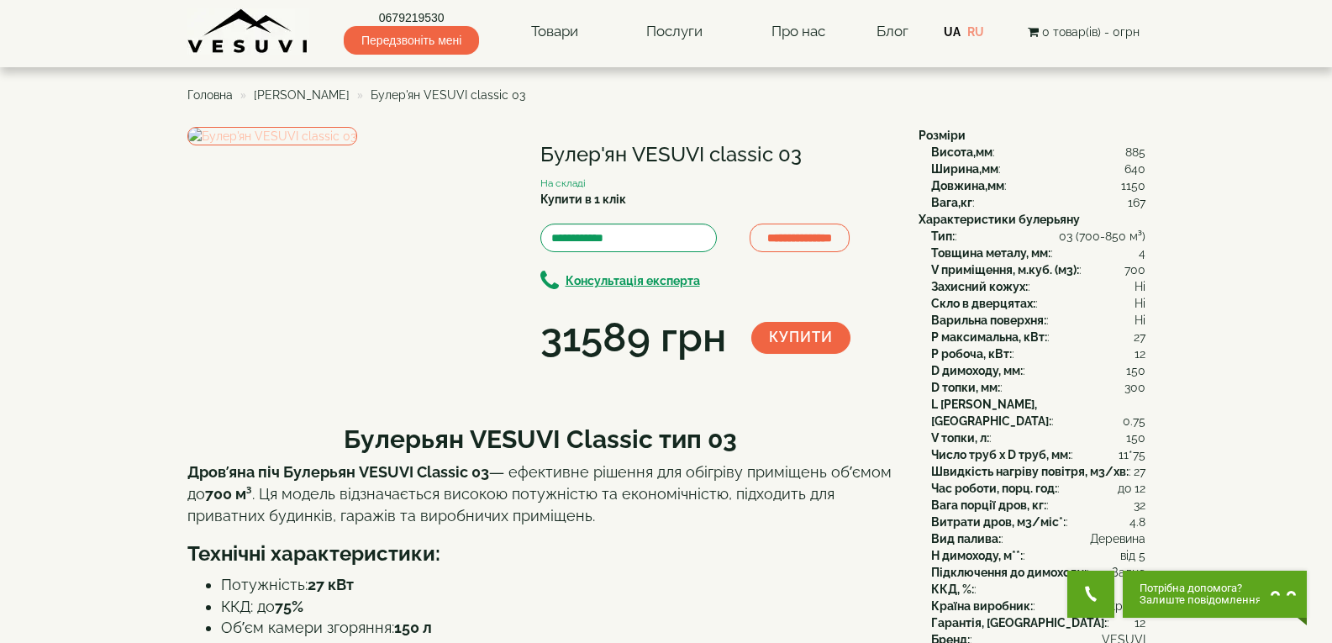
click at [312, 145] on img at bounding box center [272, 136] width 170 height 18
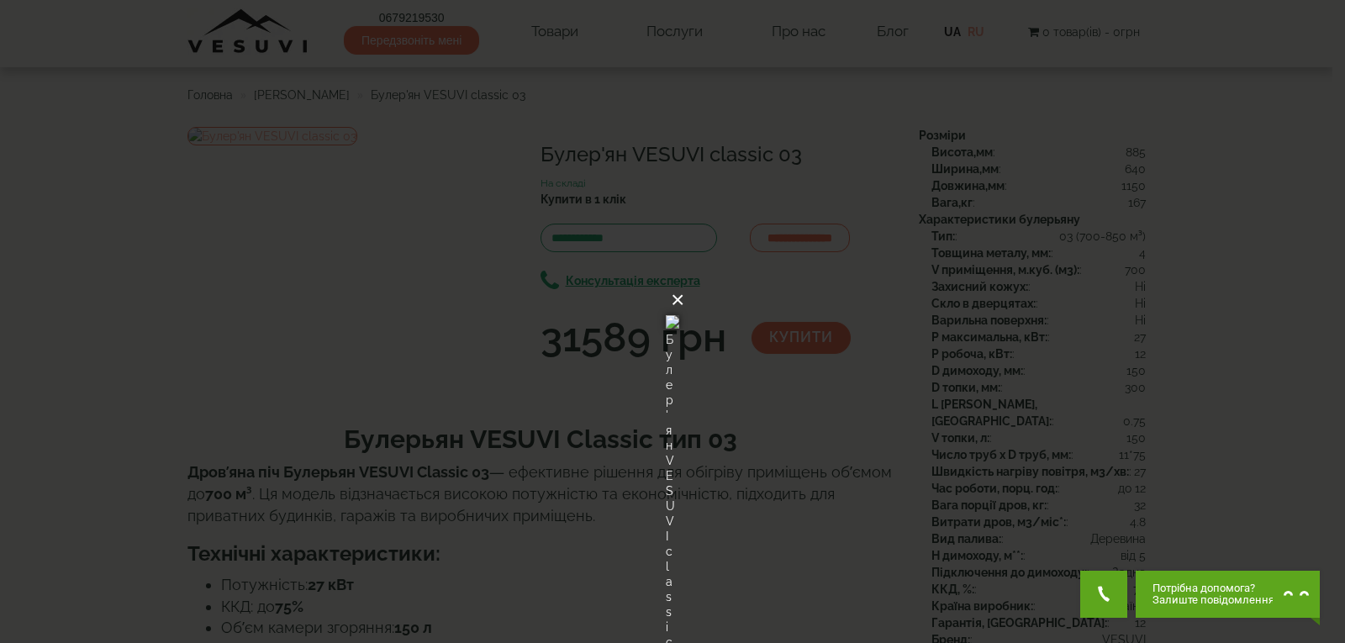
click at [684, 282] on button "×" at bounding box center [677, 300] width 13 height 37
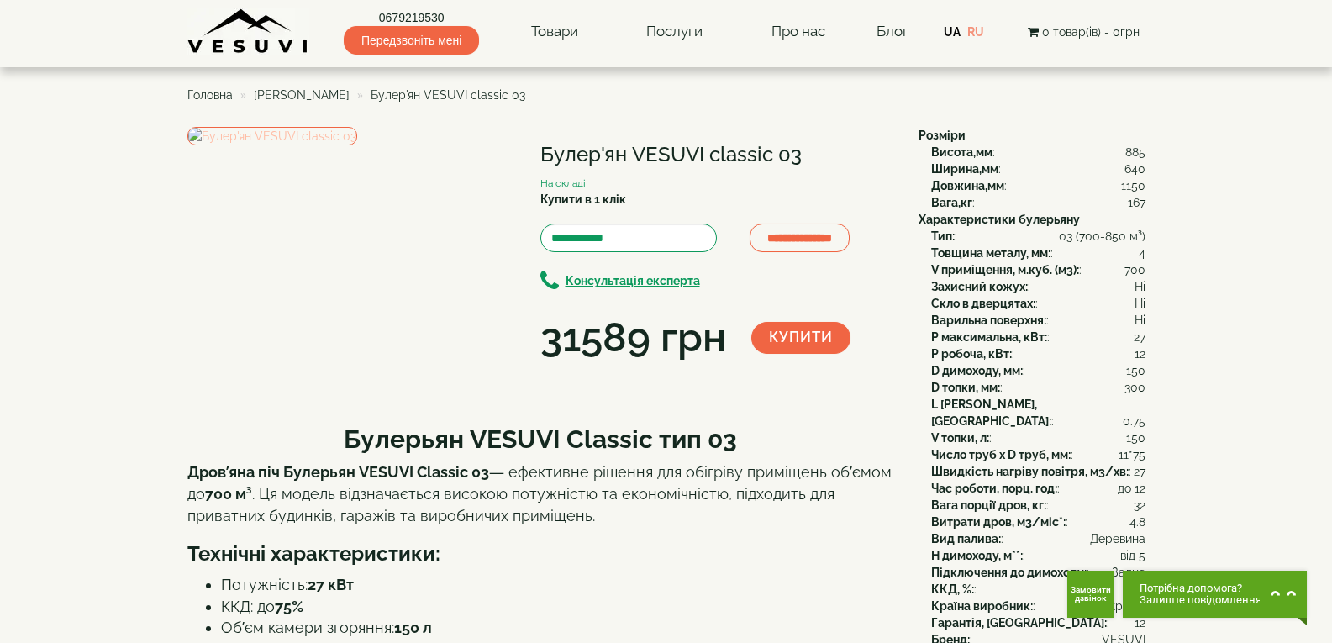
click at [357, 145] on img at bounding box center [272, 136] width 170 height 18
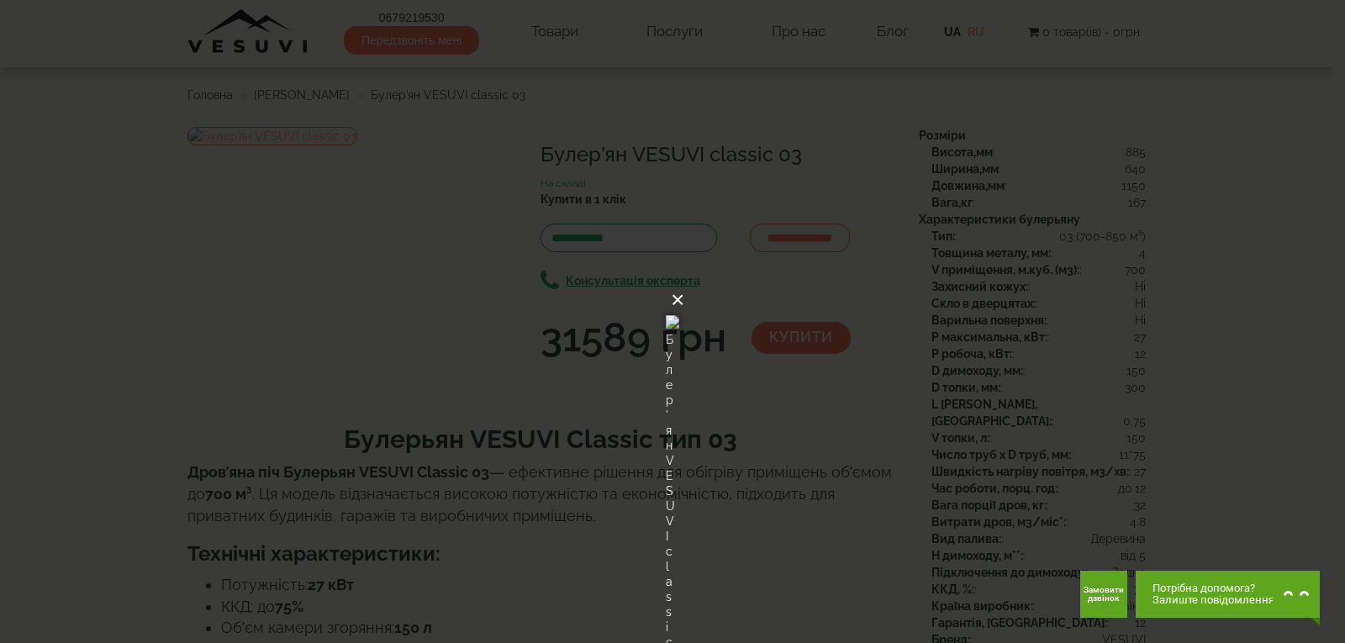
click at [684, 282] on button "×" at bounding box center [677, 300] width 13 height 37
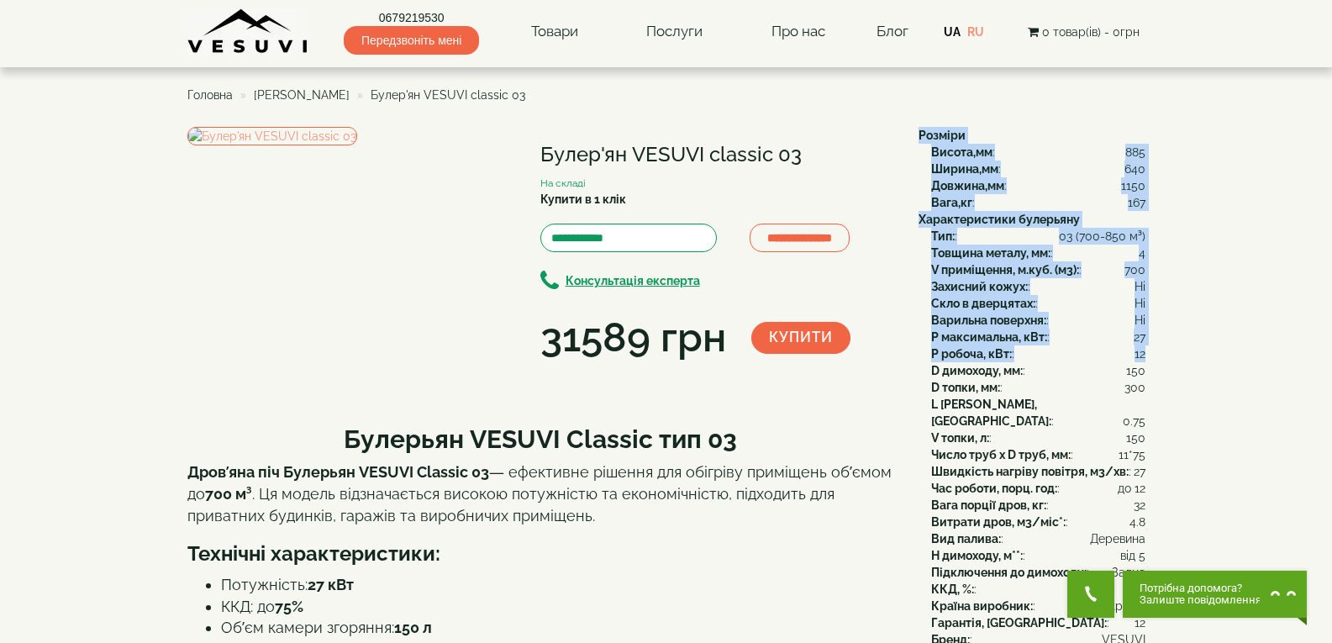
drag, startPoint x: 914, startPoint y: 134, endPoint x: 1144, endPoint y: 358, distance: 320.9
click at [1144, 358] on div "Розміри Висота,мм : 885 Ширина,мм : 640 Довжина,мм : 1150 Вага,кг : 167 Характе…" at bounding box center [1025, 438] width 239 height 622
copy div "Розміри Висота,мм : 885 Ширина,мм : 640 Довжина,мм : 1150 Вага,кг : 167 Характе…"
